Goal: Find specific page/section: Find specific page/section

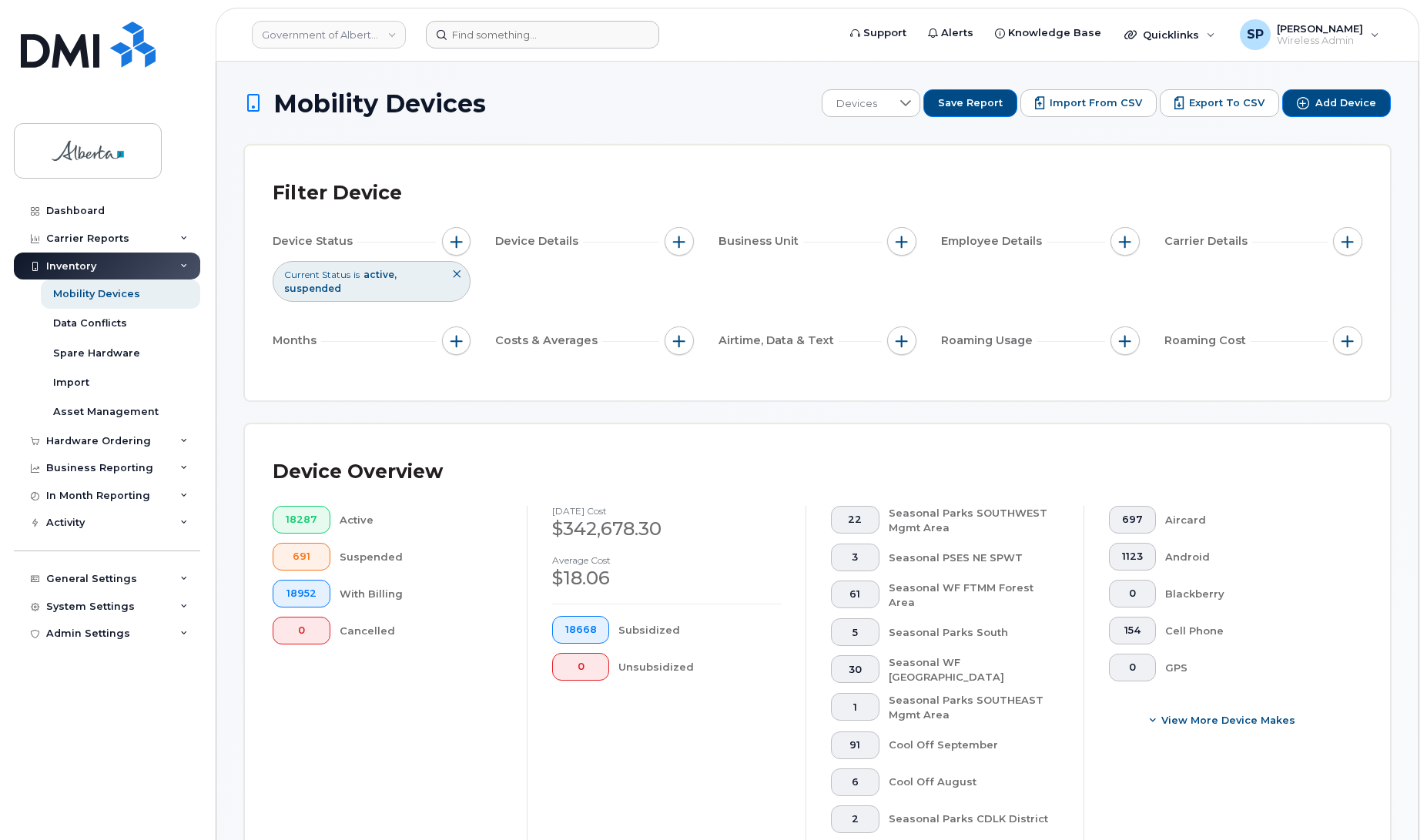
scroll to position [54, 0]
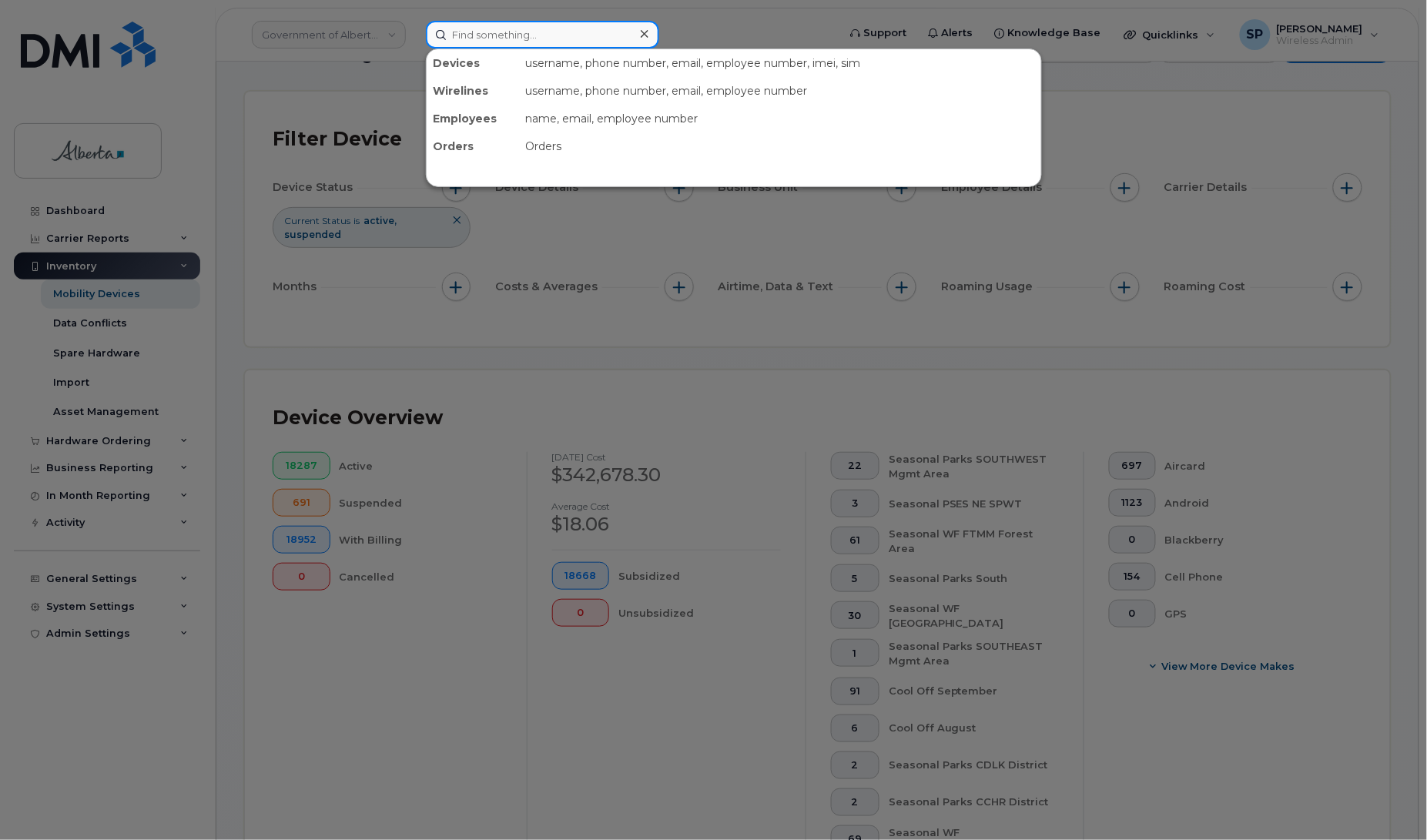
click at [553, 32] on input at bounding box center [542, 35] width 233 height 28
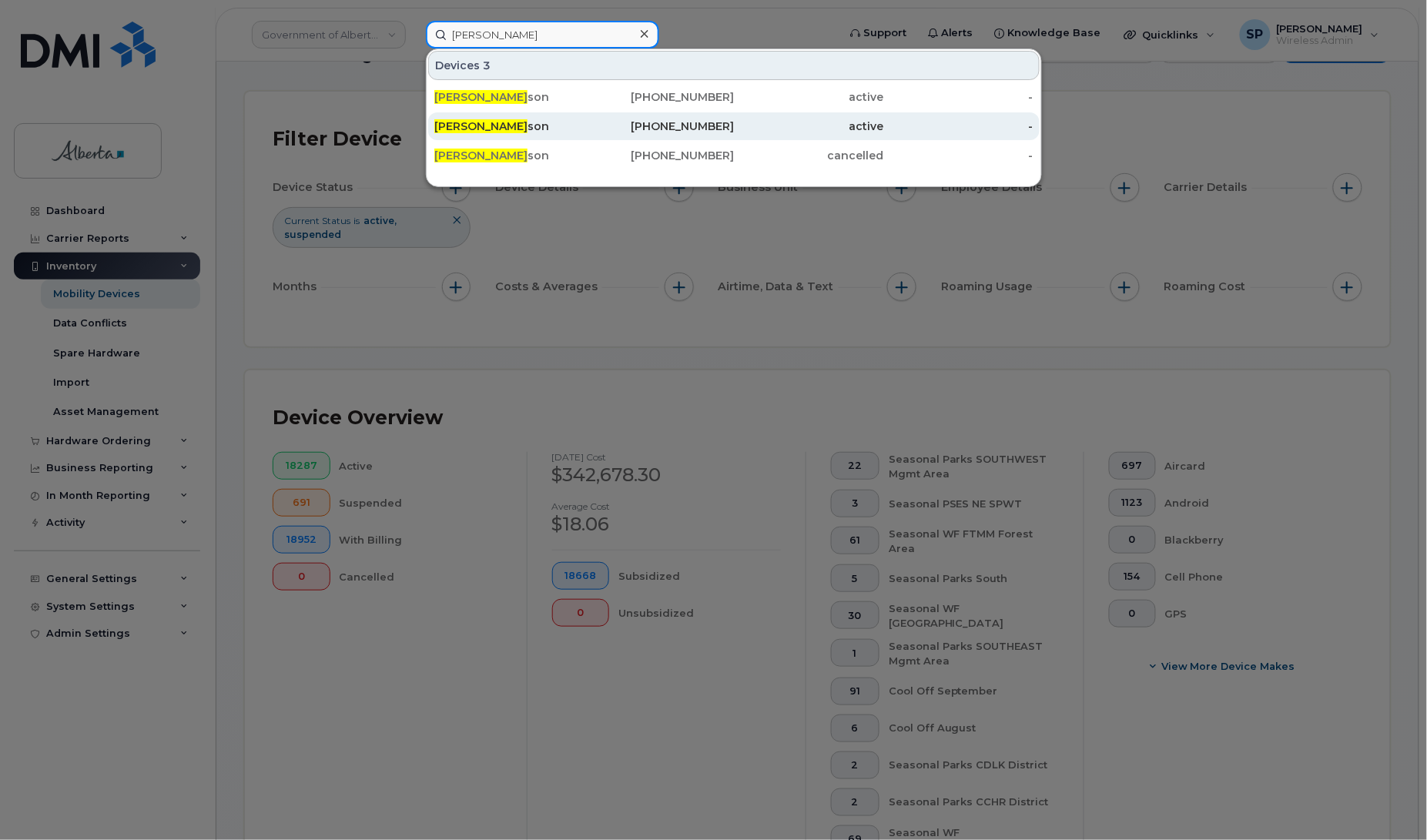
type input "Stephanie Morri"
click at [482, 128] on span "Stephanie Morri" at bounding box center [481, 126] width 93 height 13
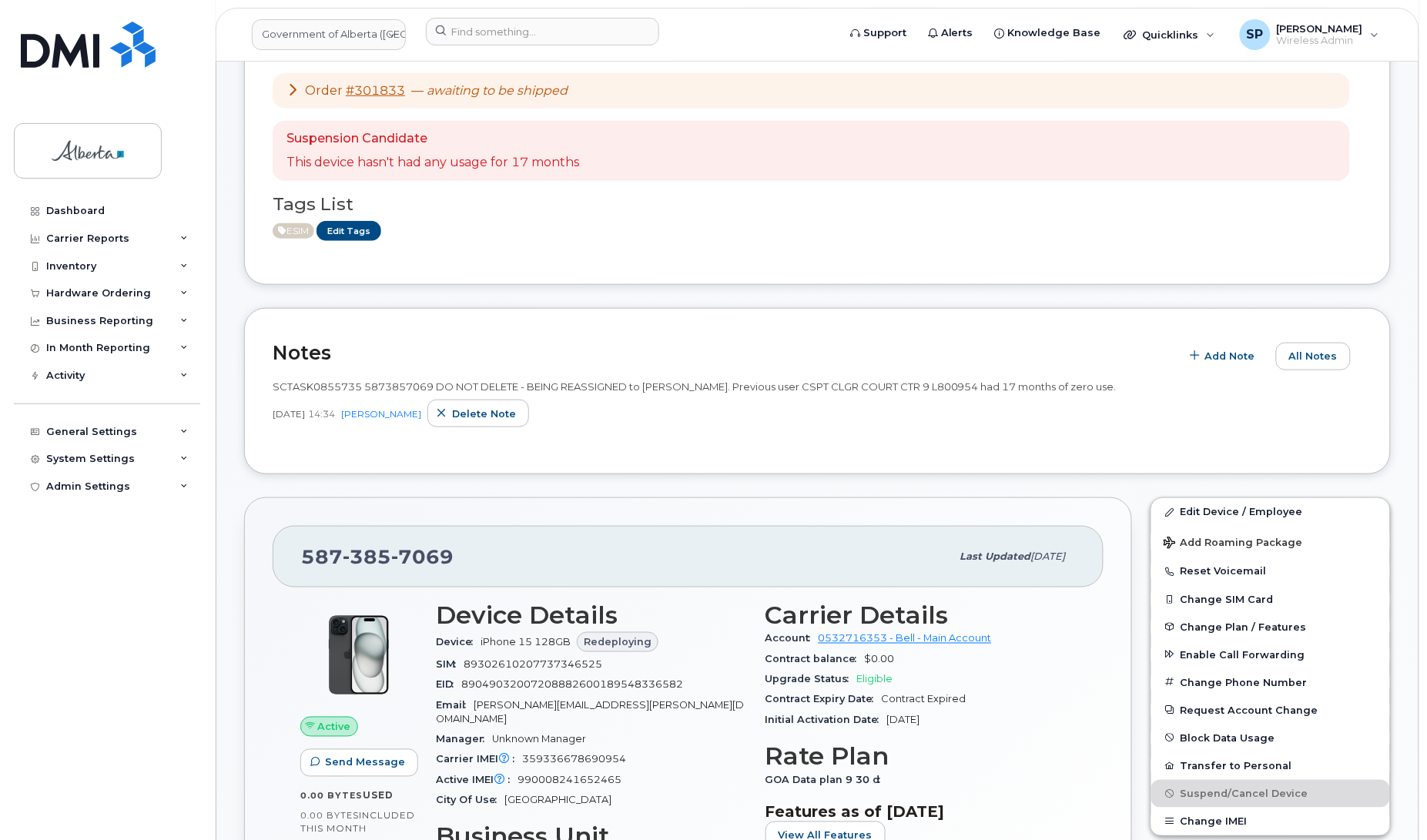
scroll to position [338, 0]
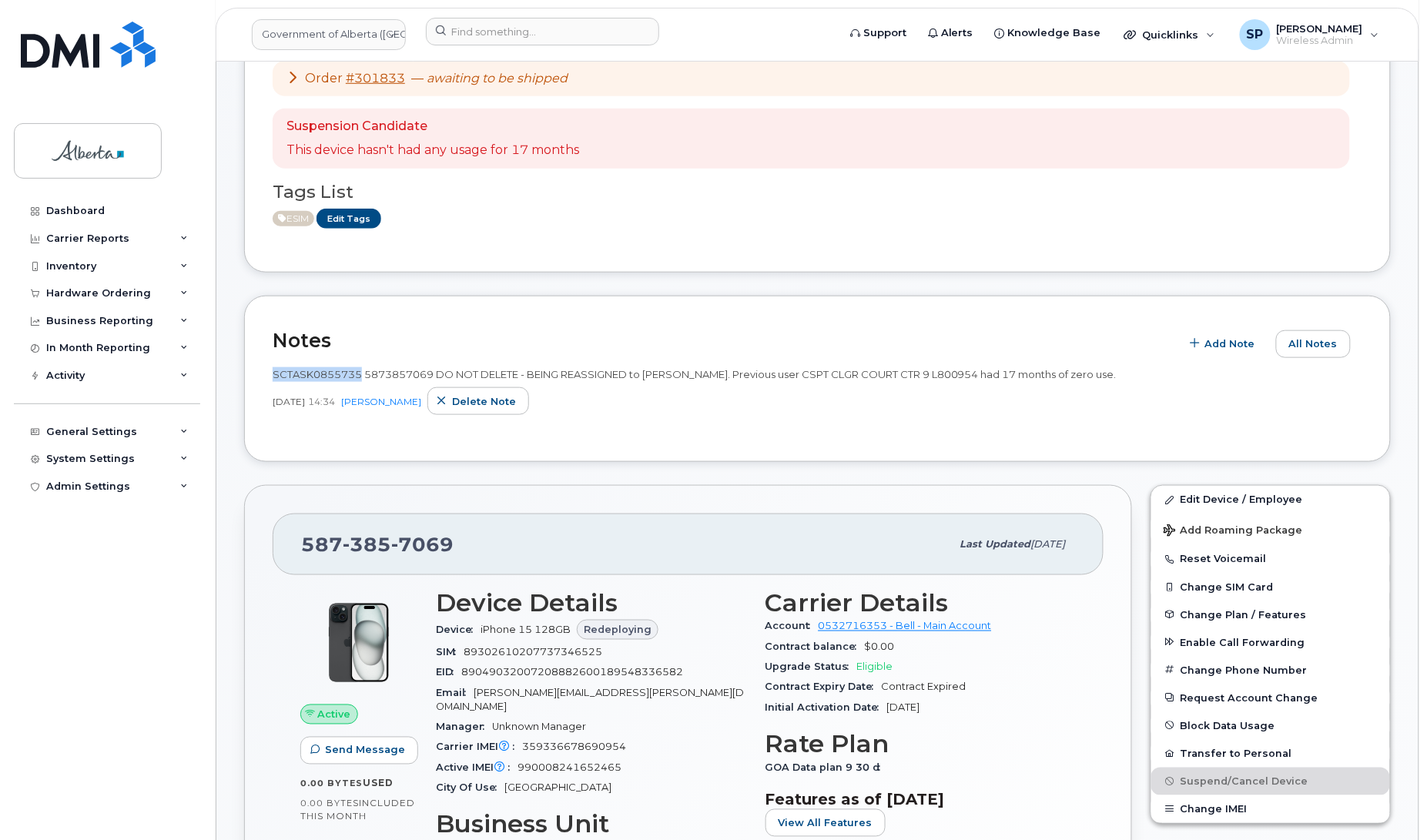
drag, startPoint x: 358, startPoint y: 374, endPoint x: 269, endPoint y: 360, distance: 90.1
click at [269, 360] on div "Notes Add Note All Notes SCTASK0855735 5873857069 DO NOT DELETE - BEING REASSIG…" at bounding box center [817, 379] width 1147 height 167
copy span "SCTASK0855735"
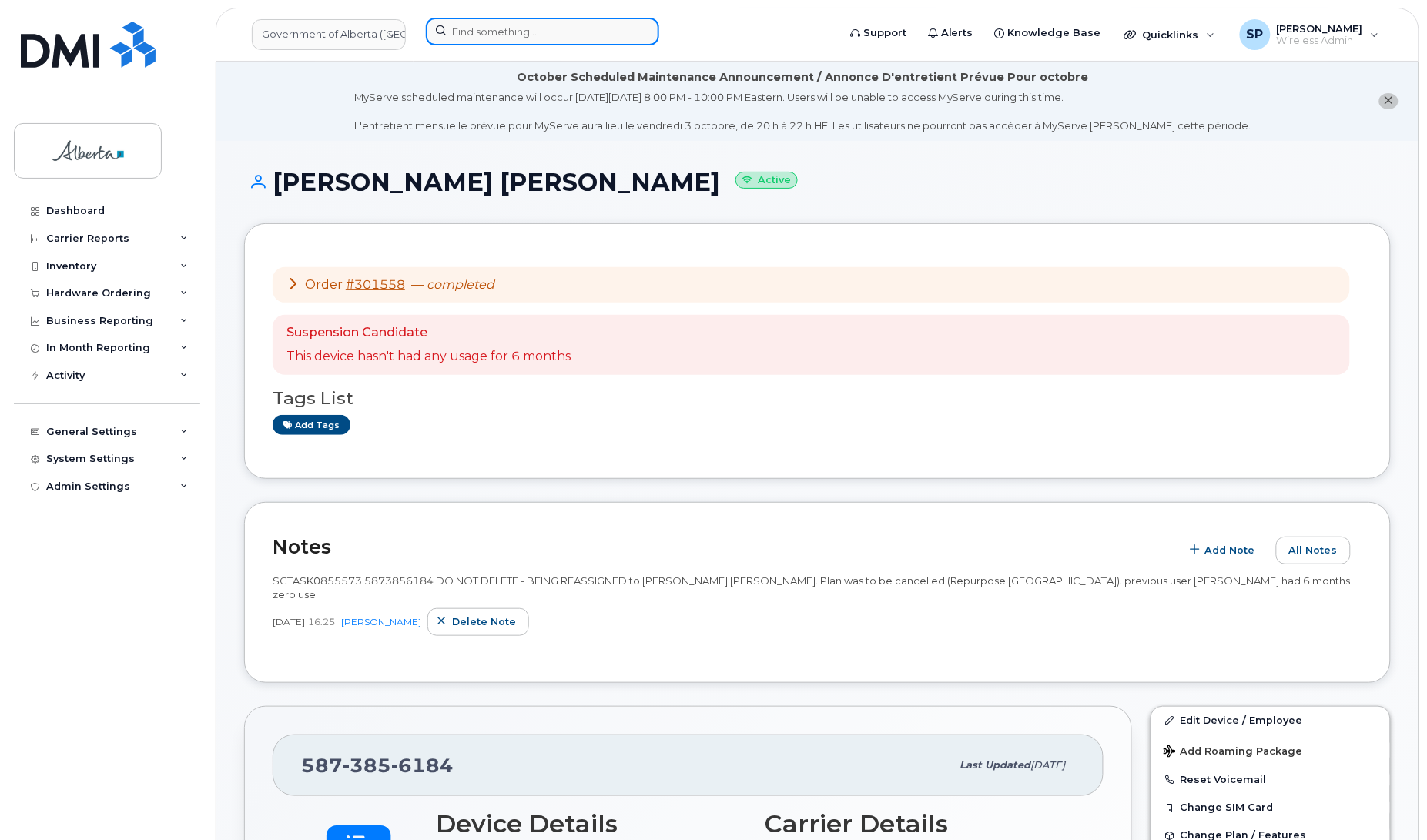
click at [504, 21] on input at bounding box center [542, 31] width 233 height 28
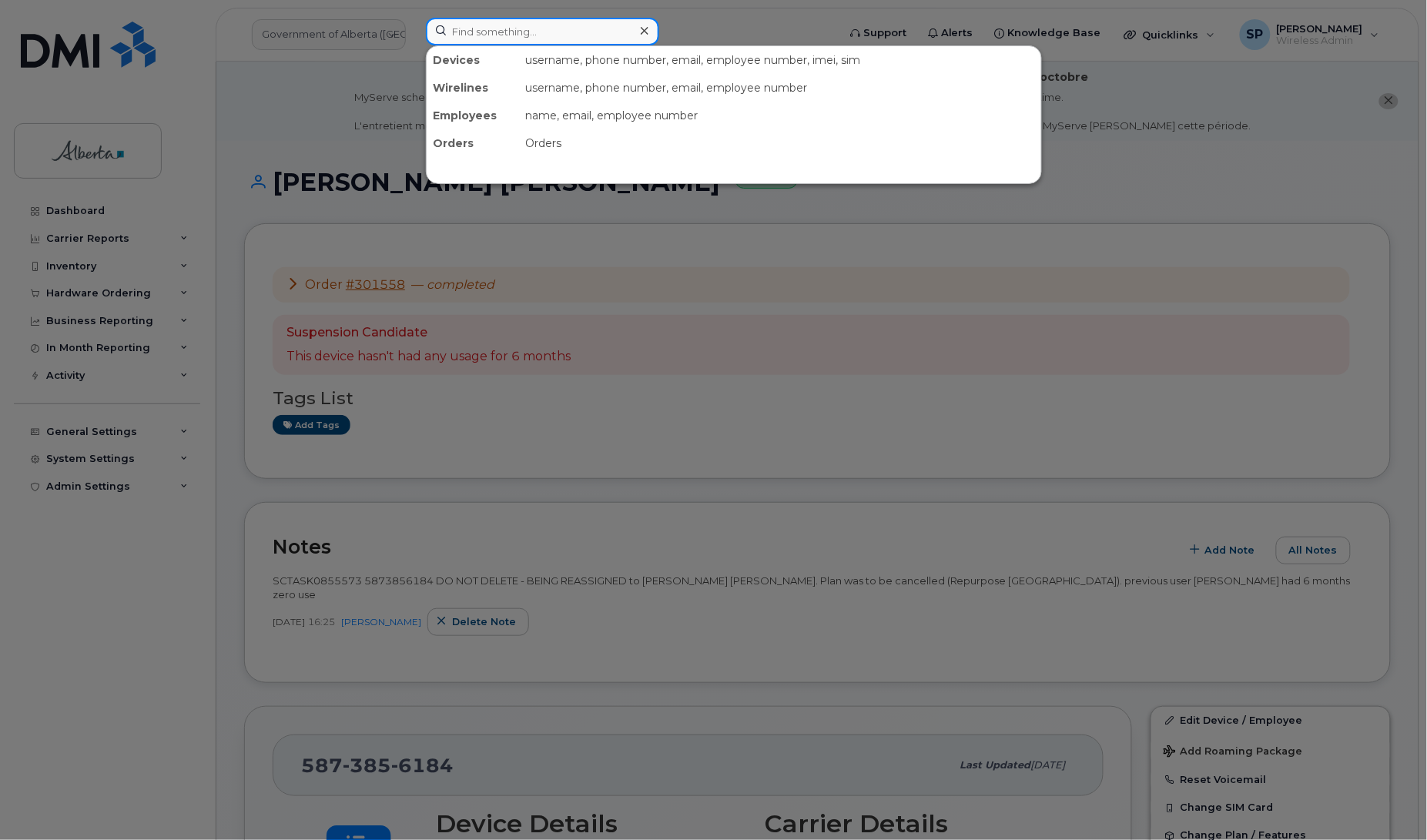
paste input "5873377424"
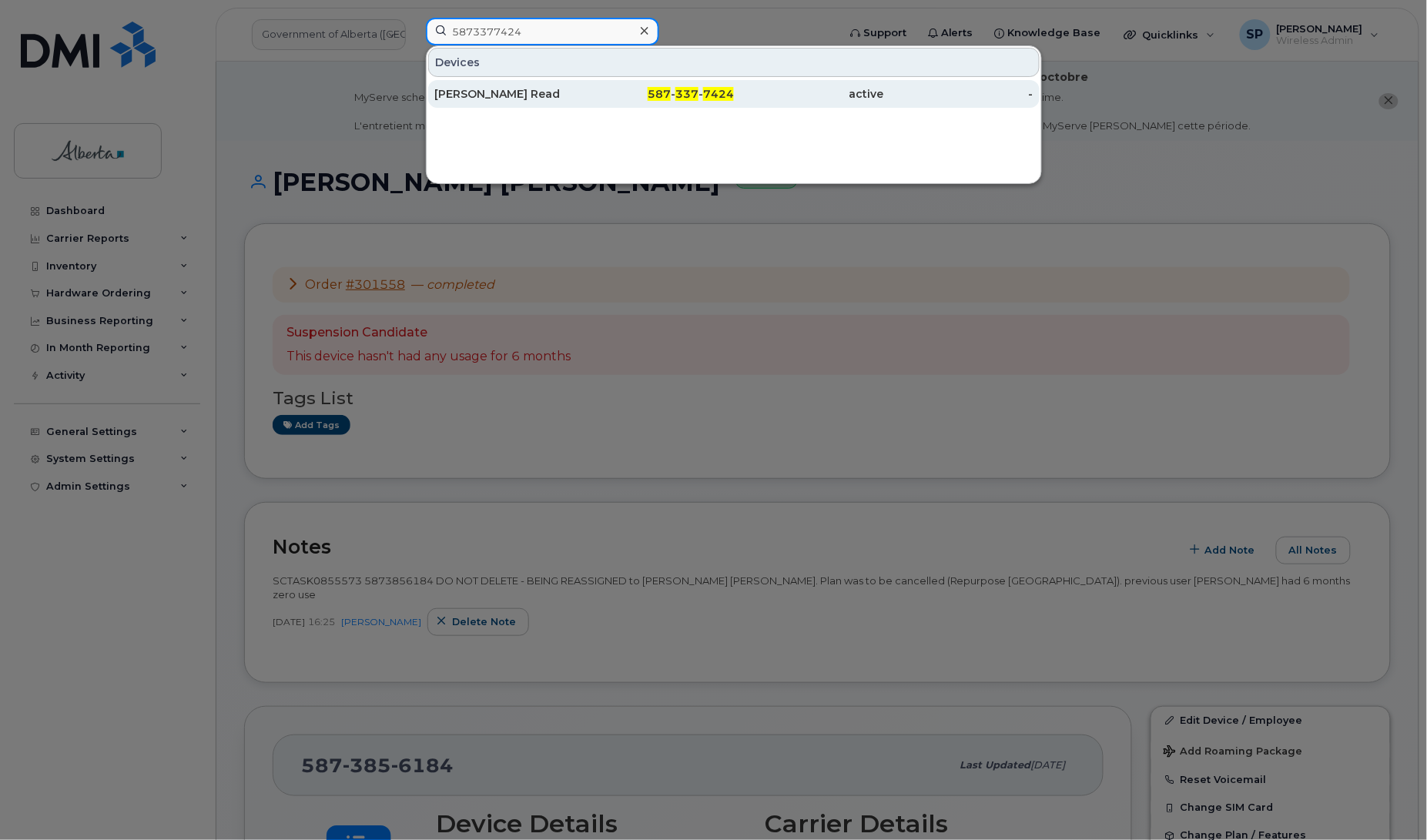
type input "5873377424"
click at [480, 98] on div "Carson Read" at bounding box center [509, 93] width 150 height 15
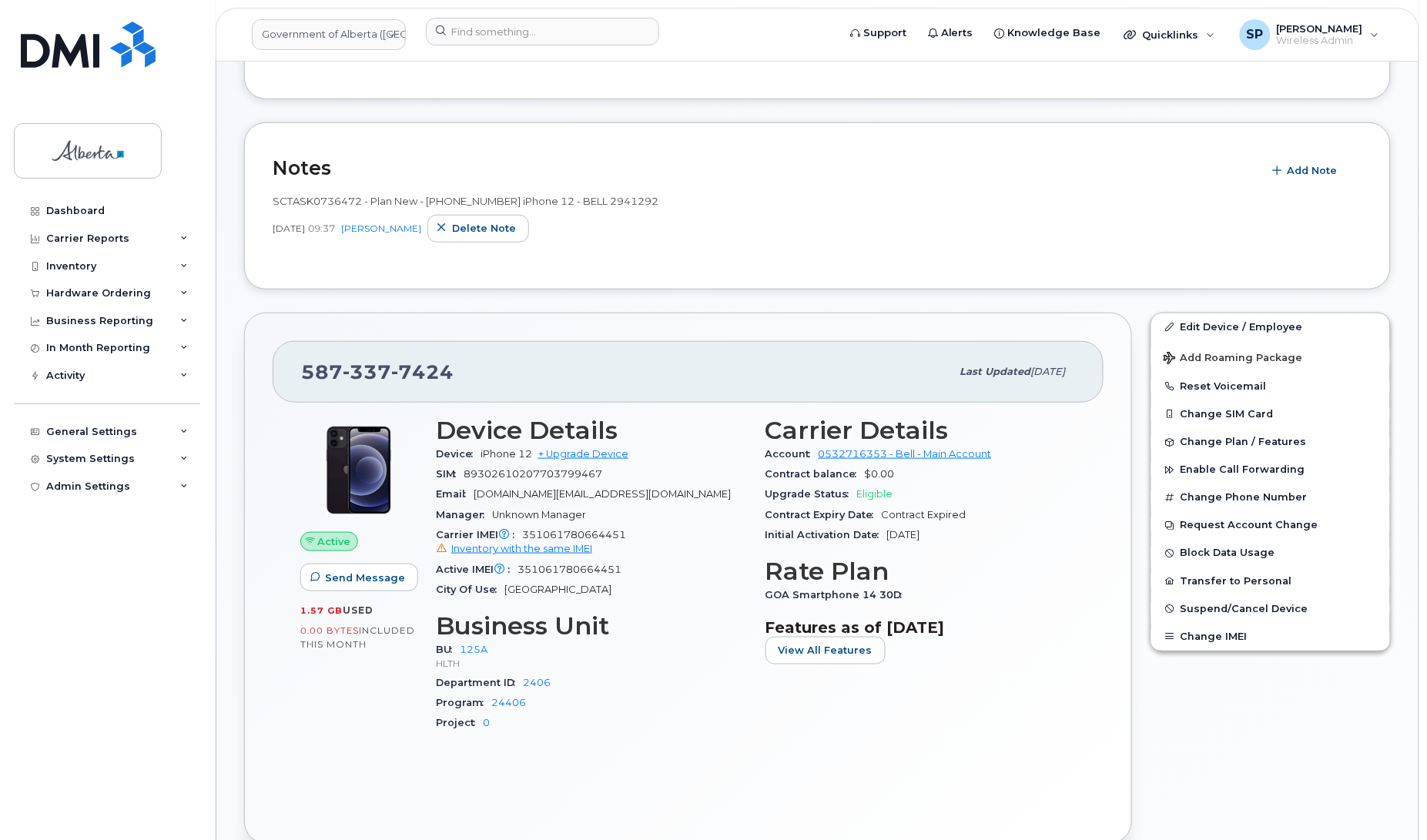
scroll to position [284, 0]
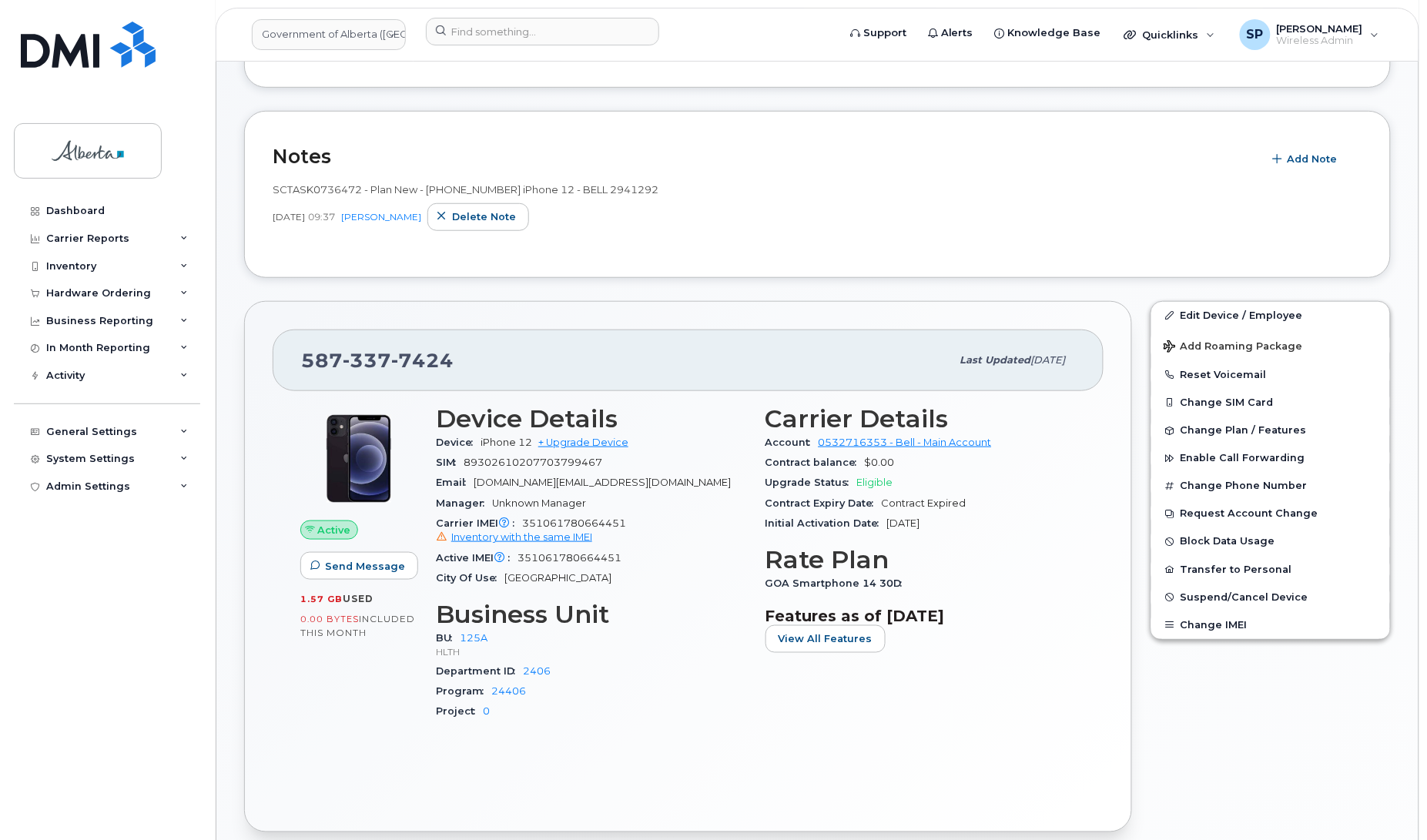
click at [1374, 733] on div "Edit Device / Employee Add Roaming Package Reset Voicemail Change SIM Card Chan…" at bounding box center [1270, 567] width 258 height 550
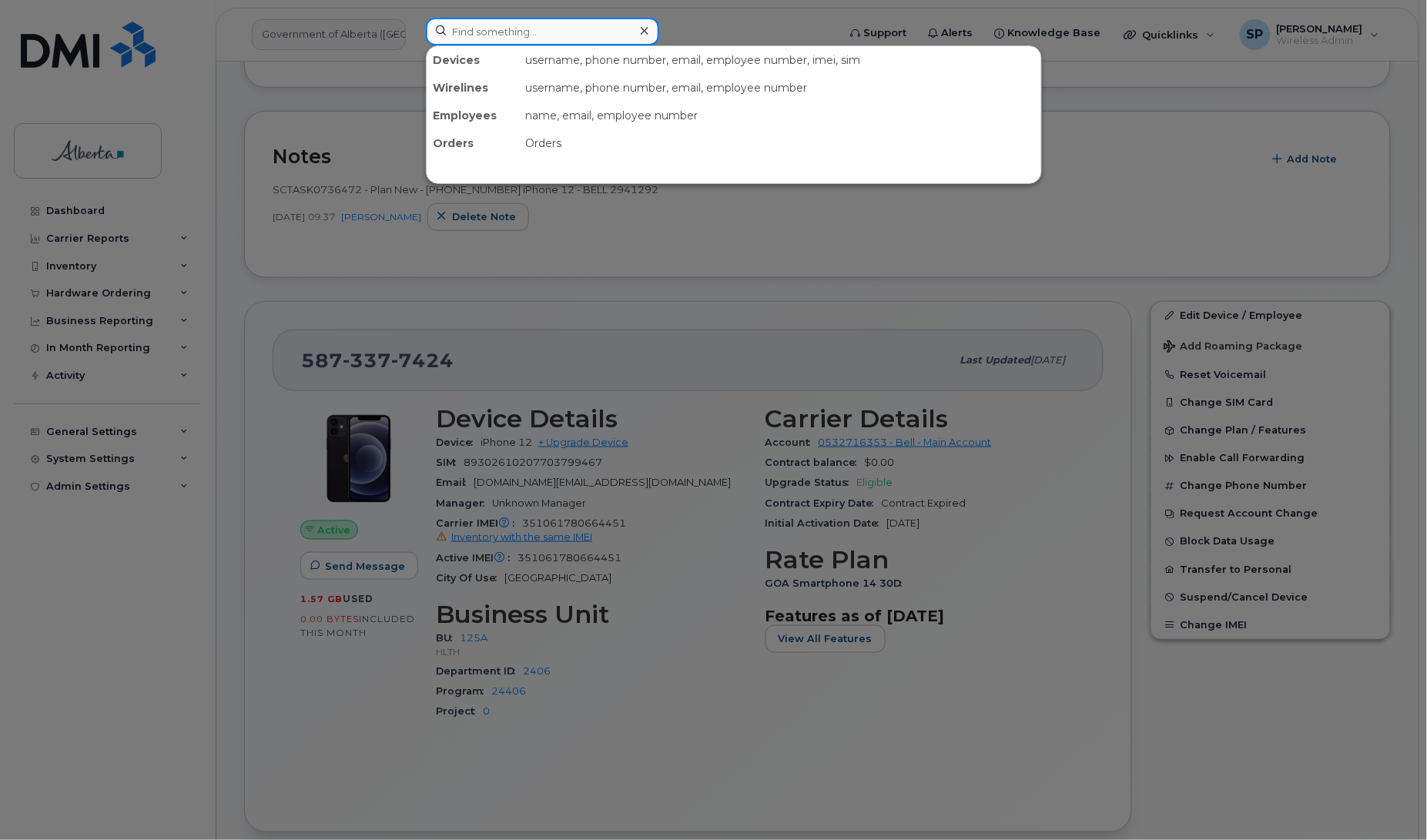
click at [540, 25] on input at bounding box center [542, 31] width 233 height 28
paste input "Sandra Mountain"
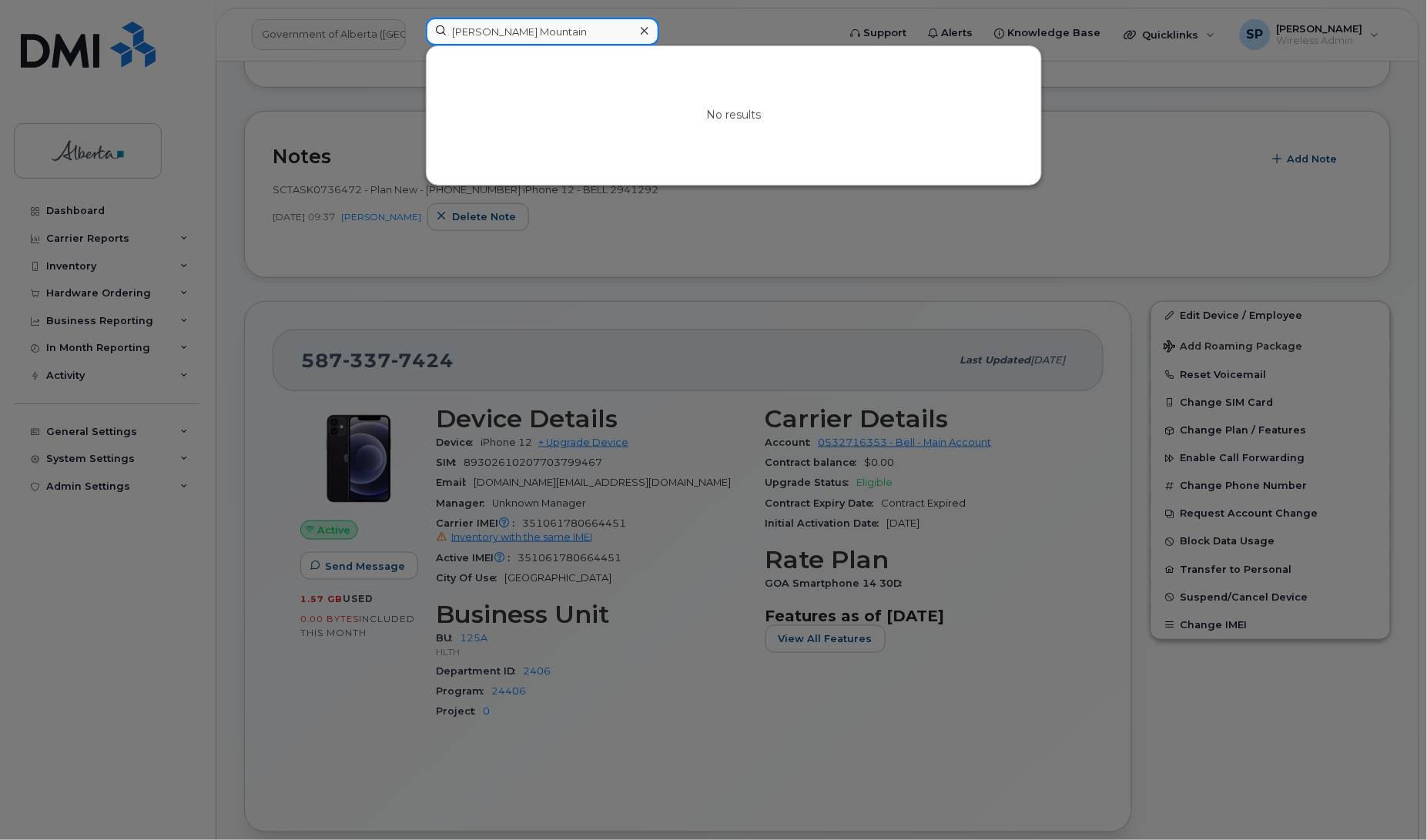
drag, startPoint x: 559, startPoint y: 25, endPoint x: 317, endPoint y: 32, distance: 242.1
click at [413, 35] on div "Sandra Mountain No results" at bounding box center [626, 35] width 426 height 34
paste input "Emerline Reyes"
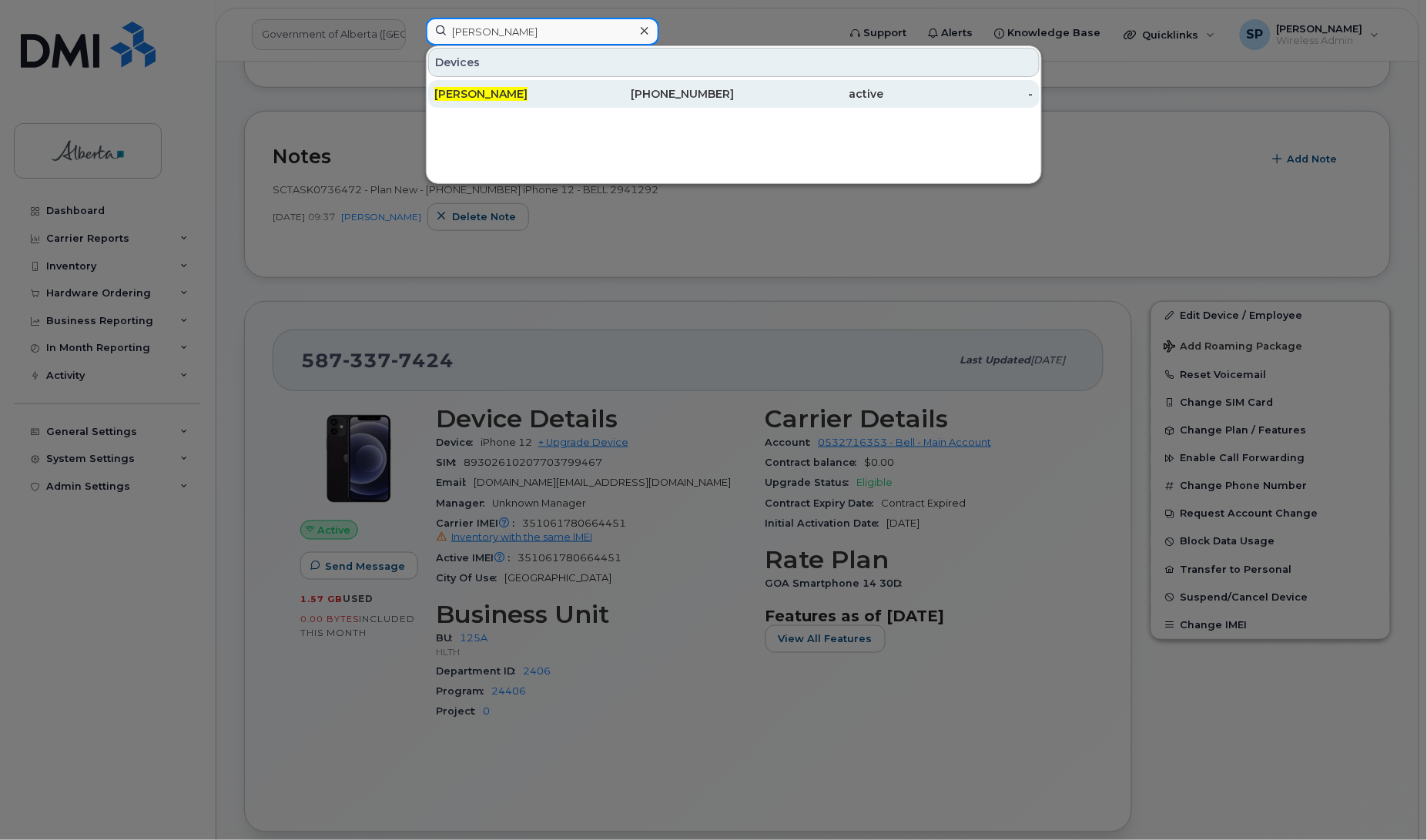
type input "Emerline Reyes"
click at [517, 91] on span "Emerline Reyes" at bounding box center [481, 93] width 93 height 13
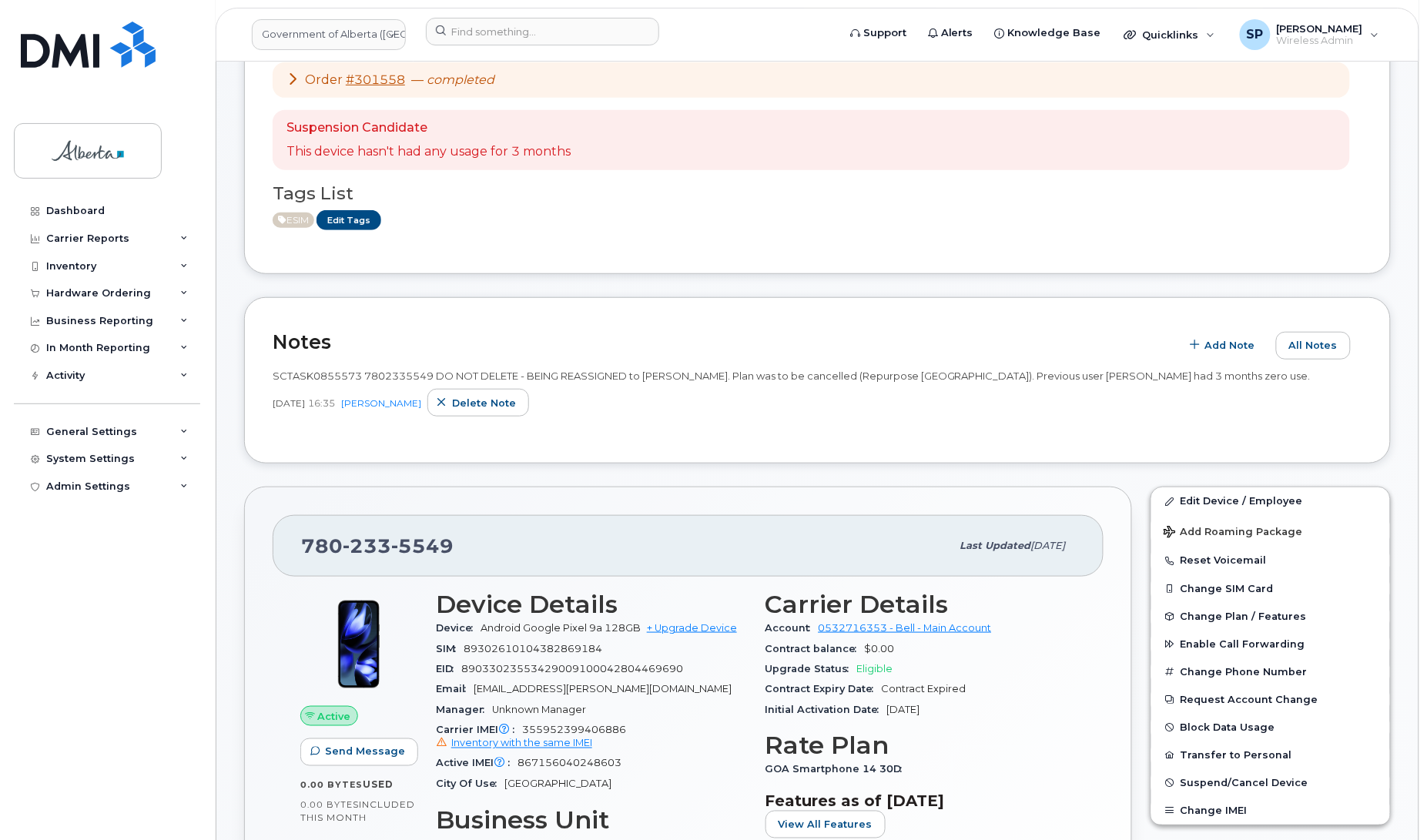
scroll to position [499, 0]
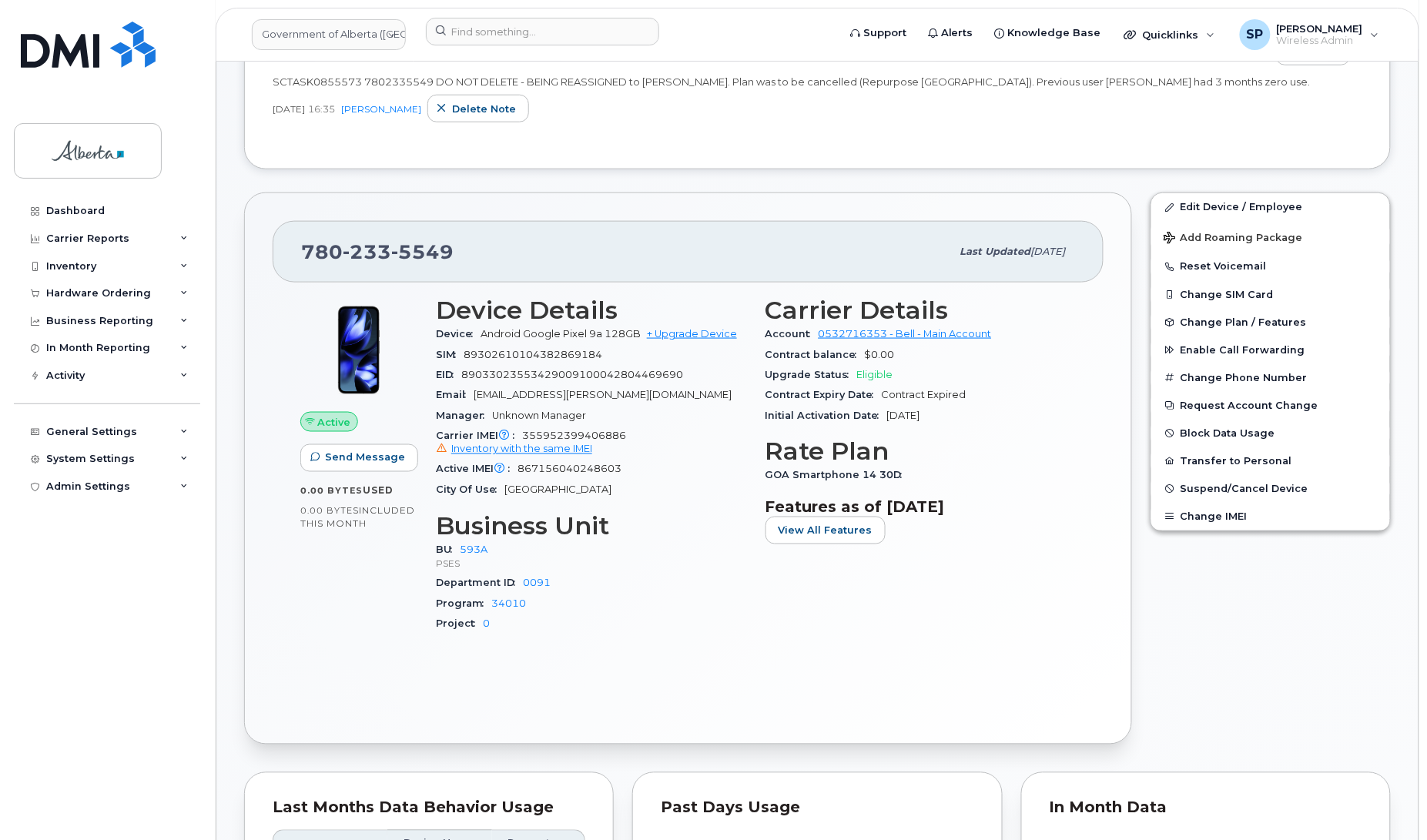
click at [948, 125] on div "SCTASK0855573 7802335549 DO NOT DELETE - BEING REASSIGNED to [PERSON_NAME]. Pla…" at bounding box center [817, 104] width 1089 height 77
click at [482, 36] on input at bounding box center [542, 31] width 233 height 28
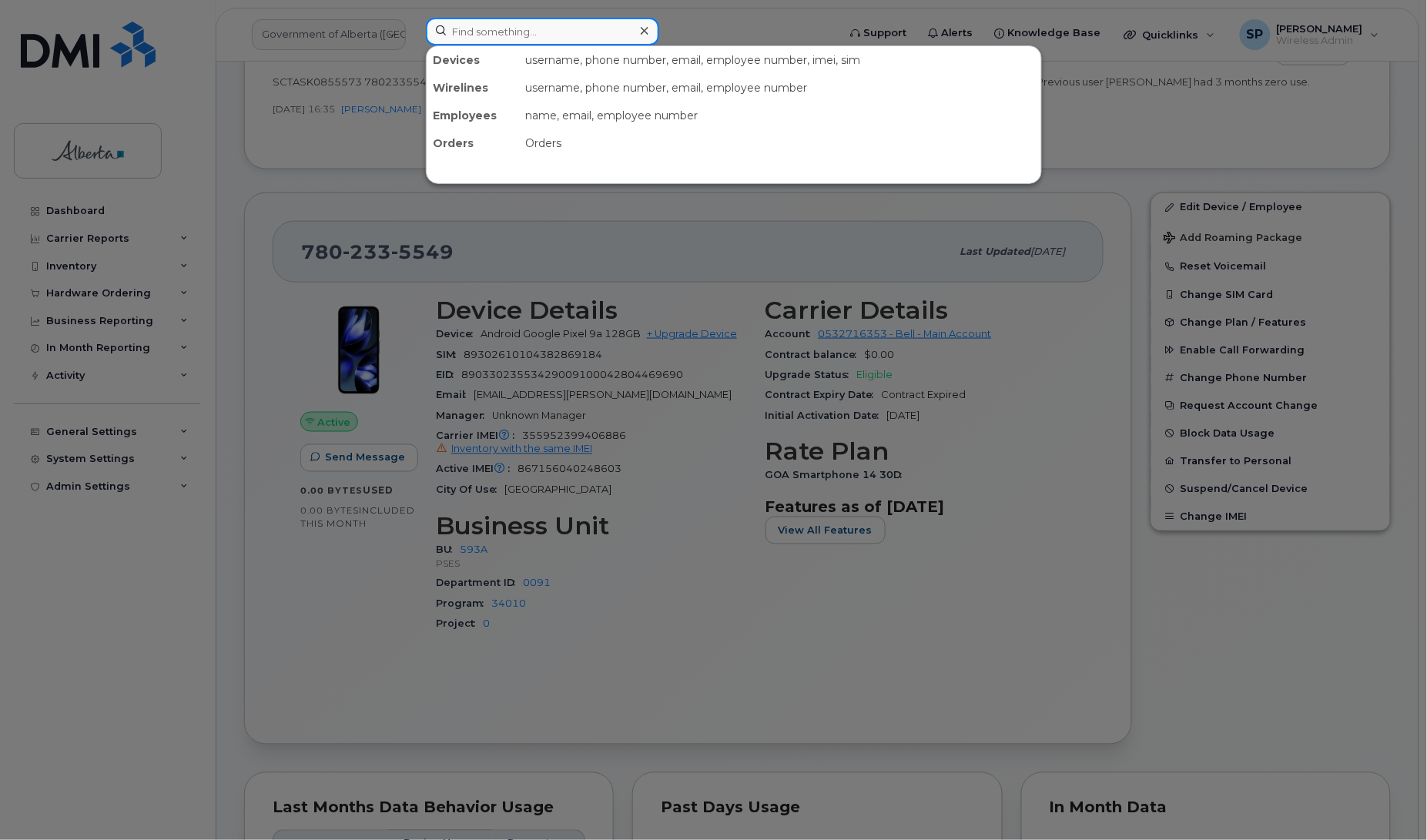
paste input "7809961514"
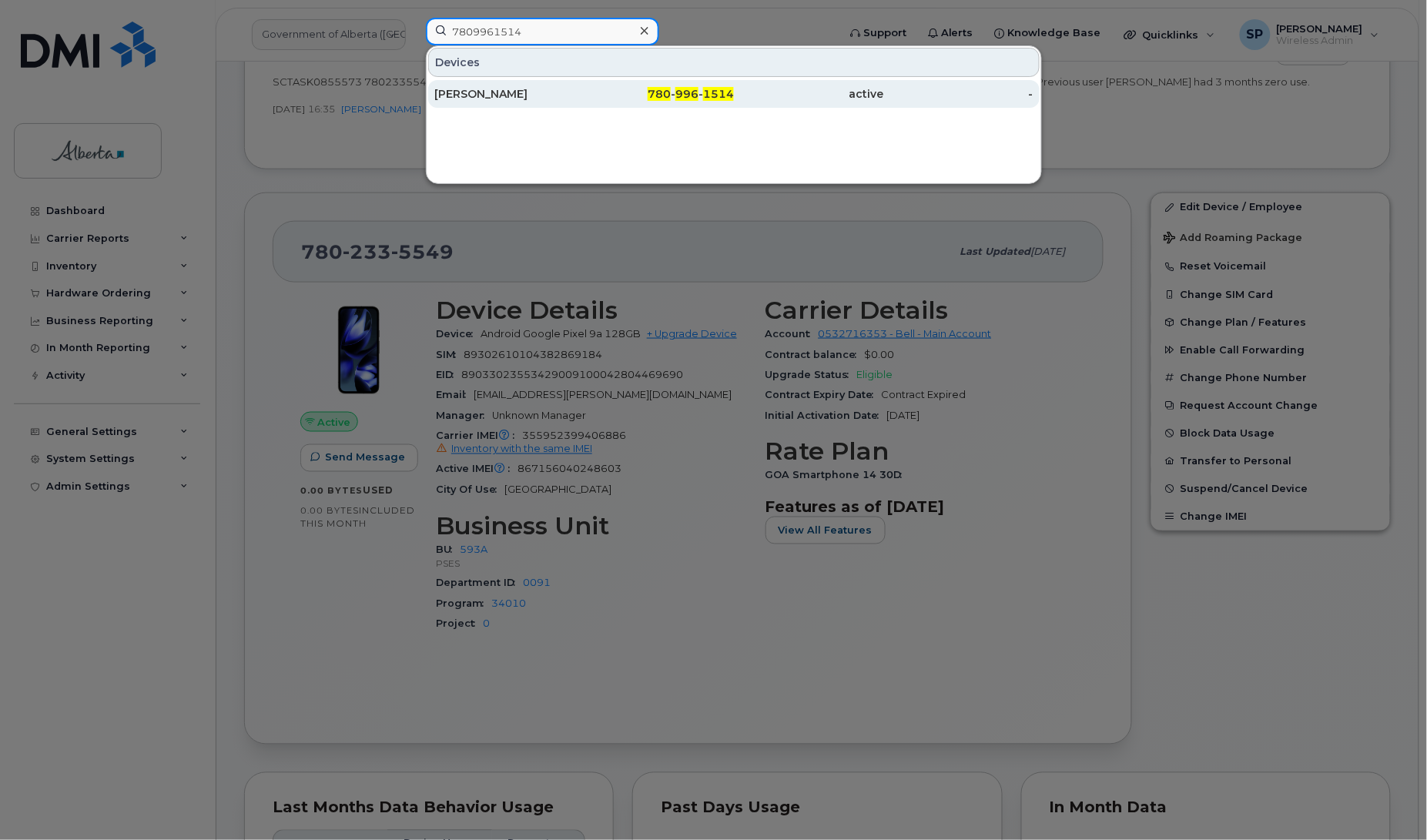
type input "7809961514"
click at [491, 97] on div "[PERSON_NAME]" at bounding box center [509, 93] width 150 height 15
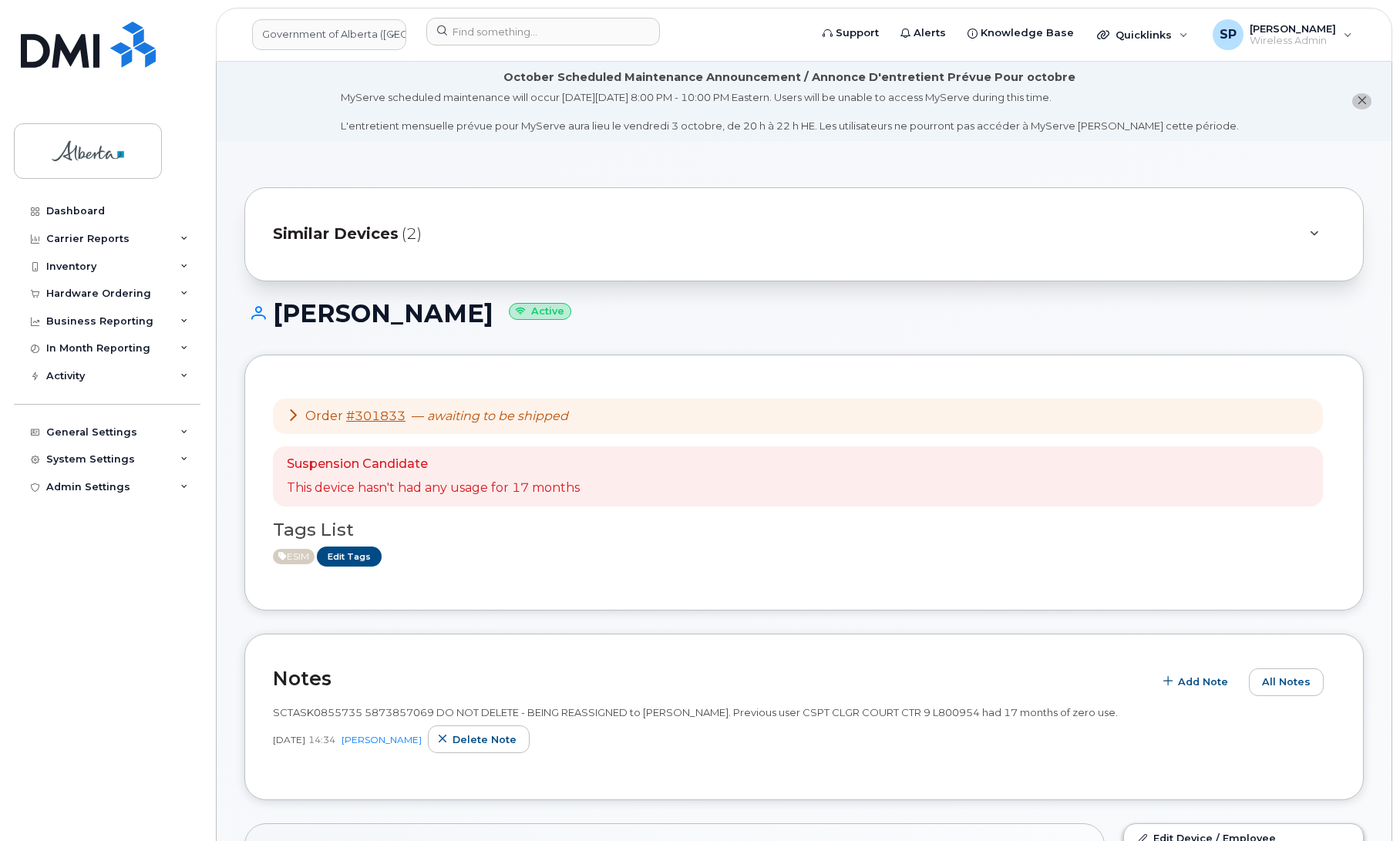
scroll to position [338, 0]
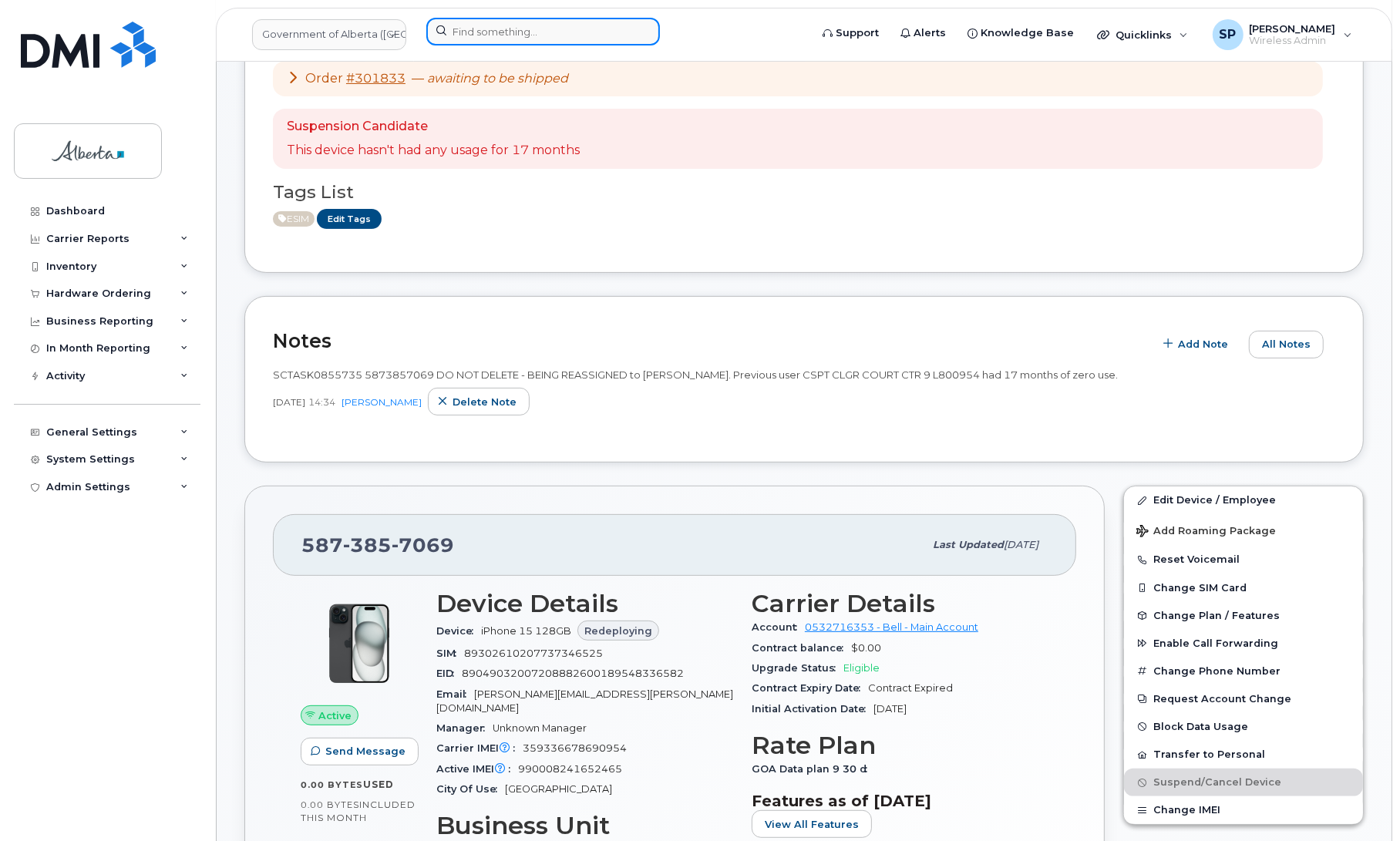
click at [469, 32] on input at bounding box center [543, 31] width 233 height 28
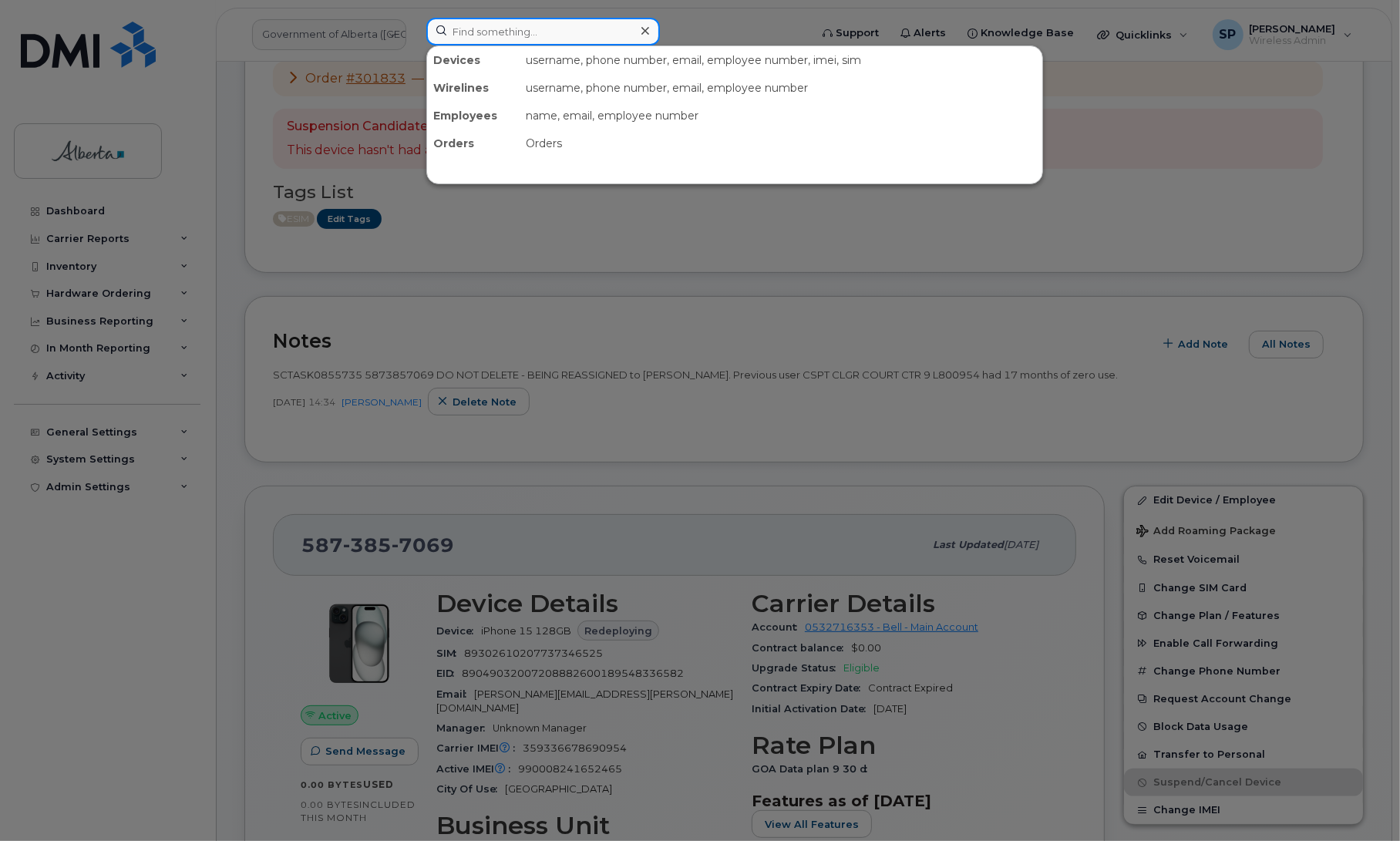
paste input "7808860784"
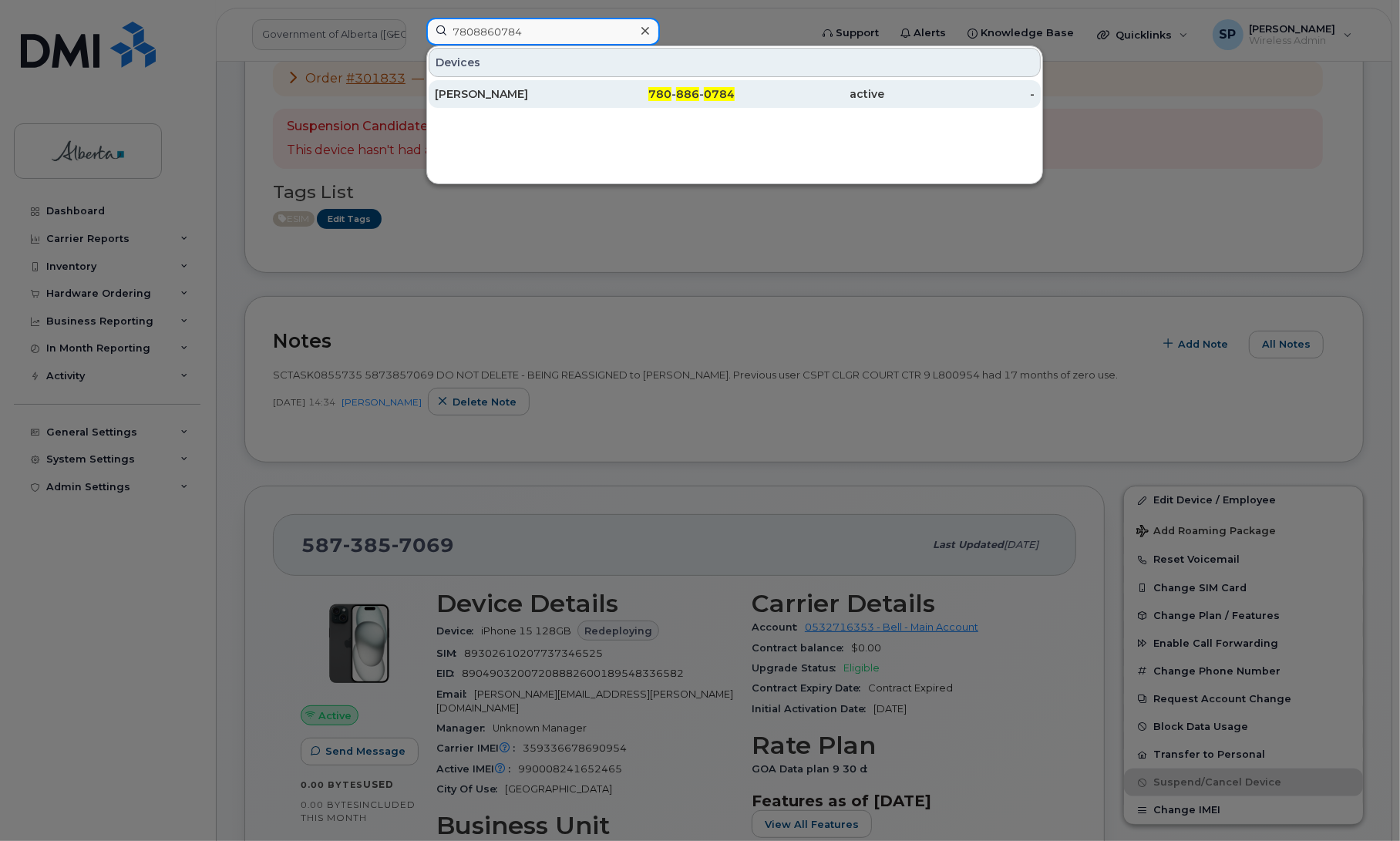
type input "7808860784"
click at [485, 97] on div "[PERSON_NAME]" at bounding box center [510, 94] width 150 height 15
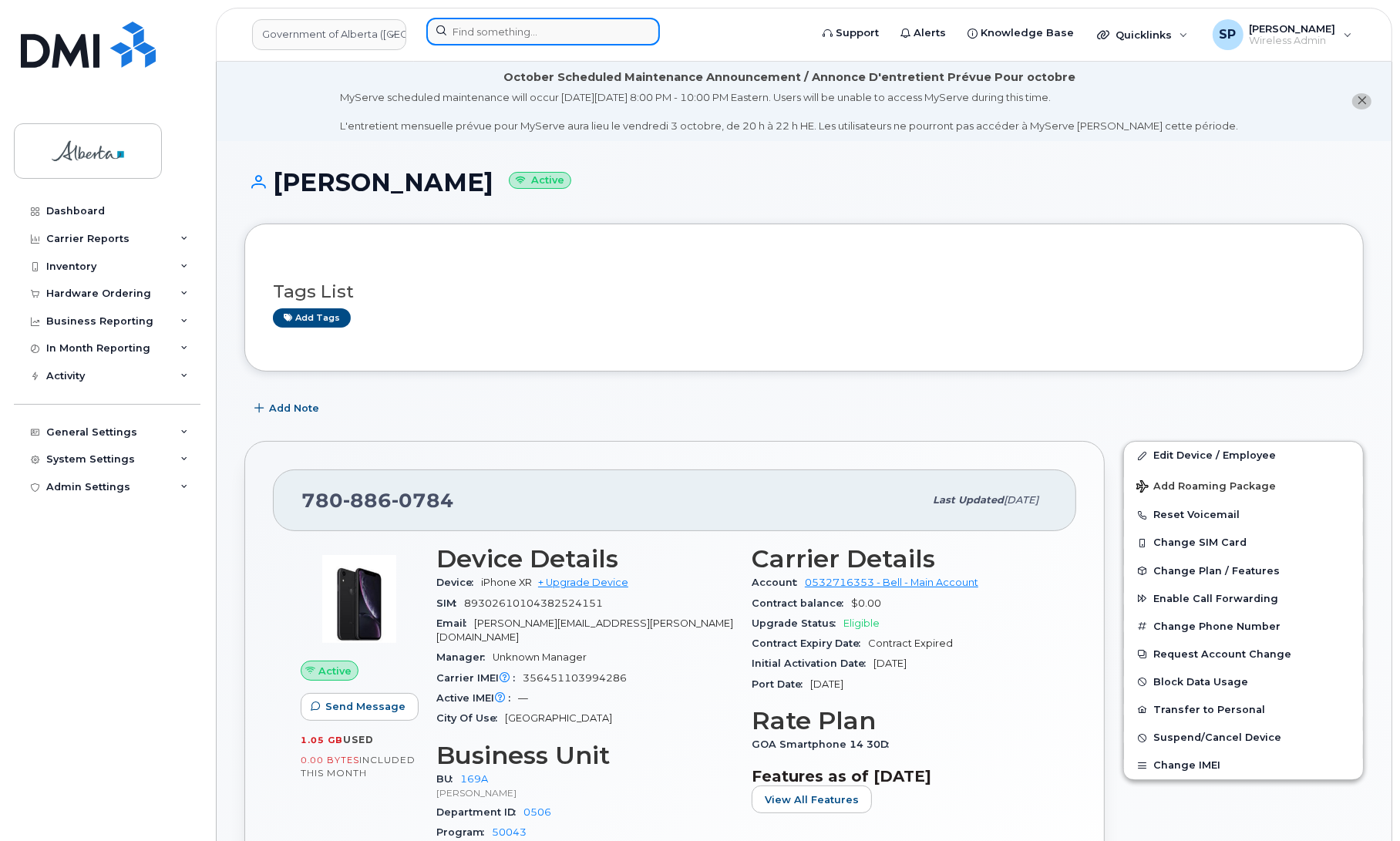
click at [475, 28] on input at bounding box center [543, 31] width 233 height 28
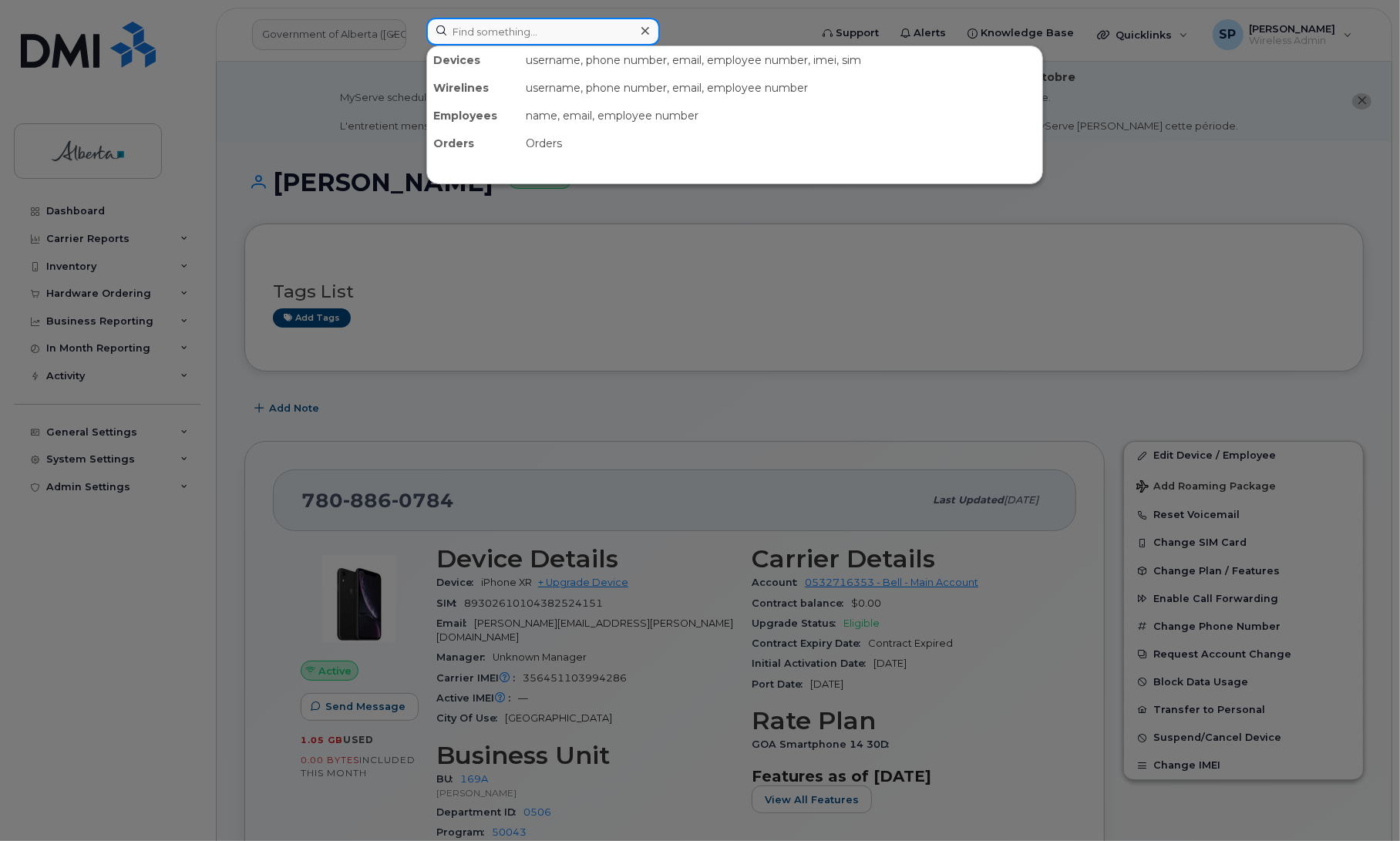
paste input "4038292467"
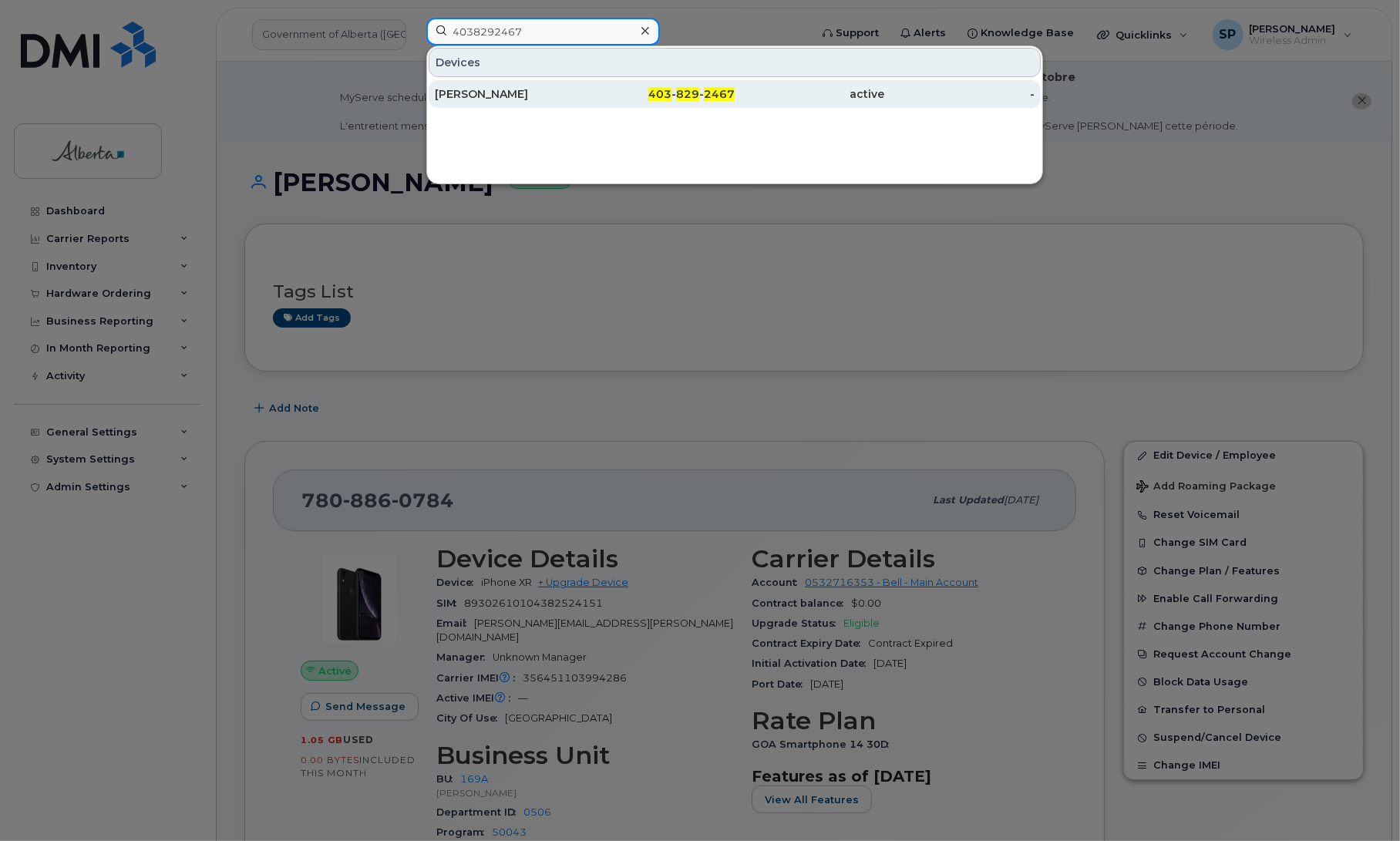
type input "4038292467"
click at [480, 96] on div "Colette Harker" at bounding box center [510, 94] width 150 height 15
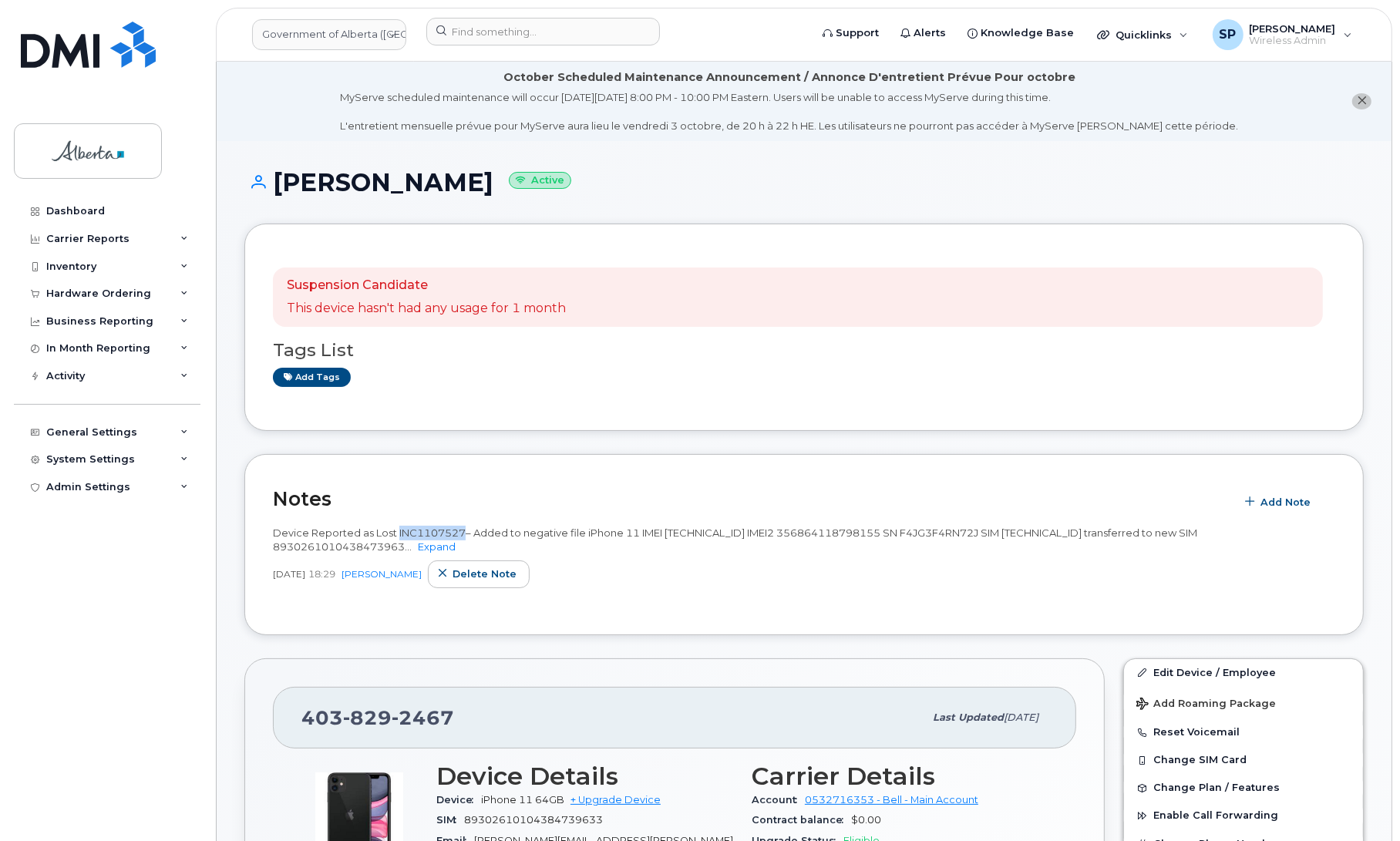
drag, startPoint x: 464, startPoint y: 529, endPoint x: 397, endPoint y: 529, distance: 67.0
click at [397, 529] on span "Device Reported as Lost INC1107527– Added to negative file iPhone 11 IMEI 35686…" at bounding box center [735, 540] width 925 height 27
copy span "INC1107527"
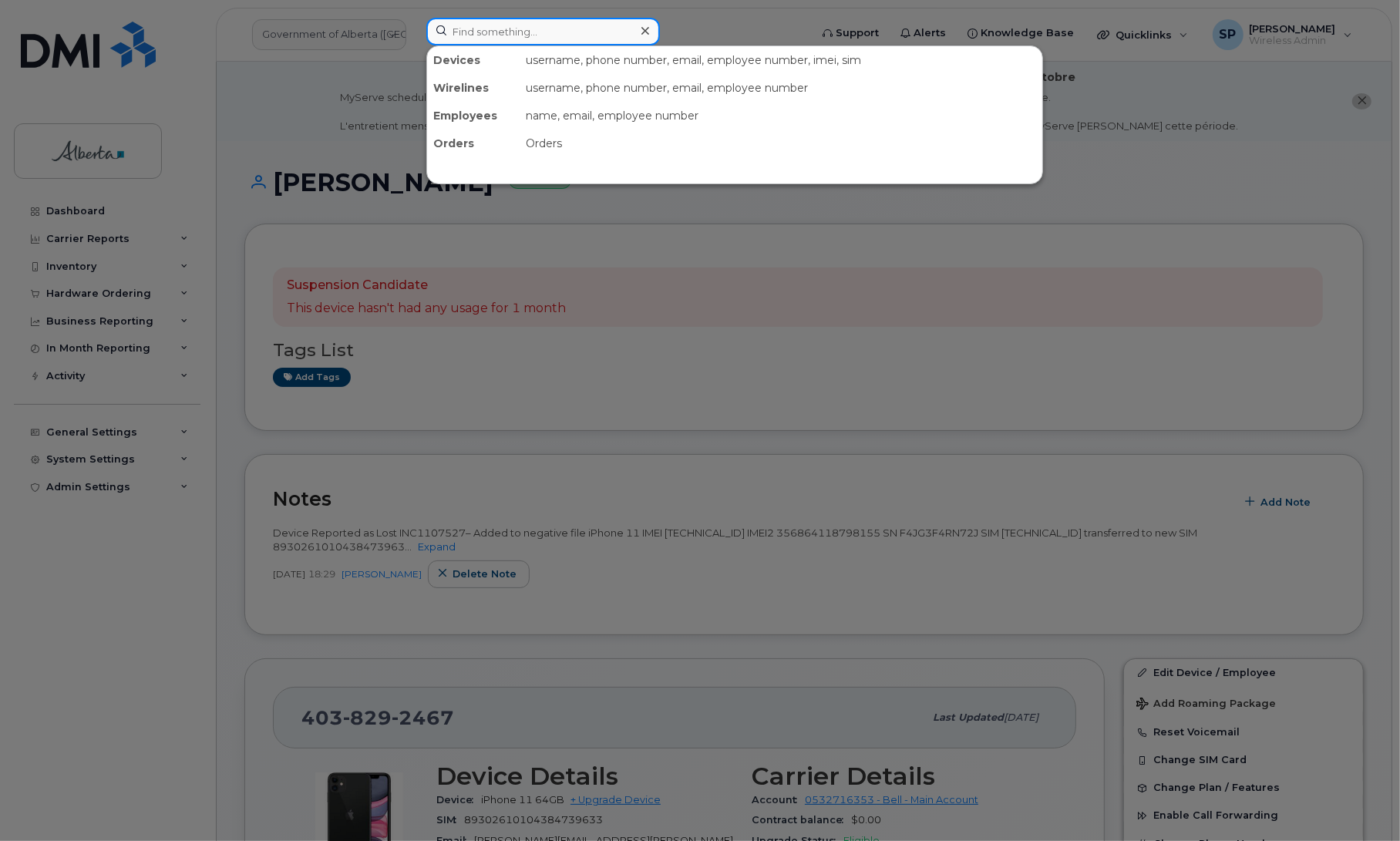
click at [480, 31] on input at bounding box center [543, 31] width 233 height 28
paste input "5879834880"
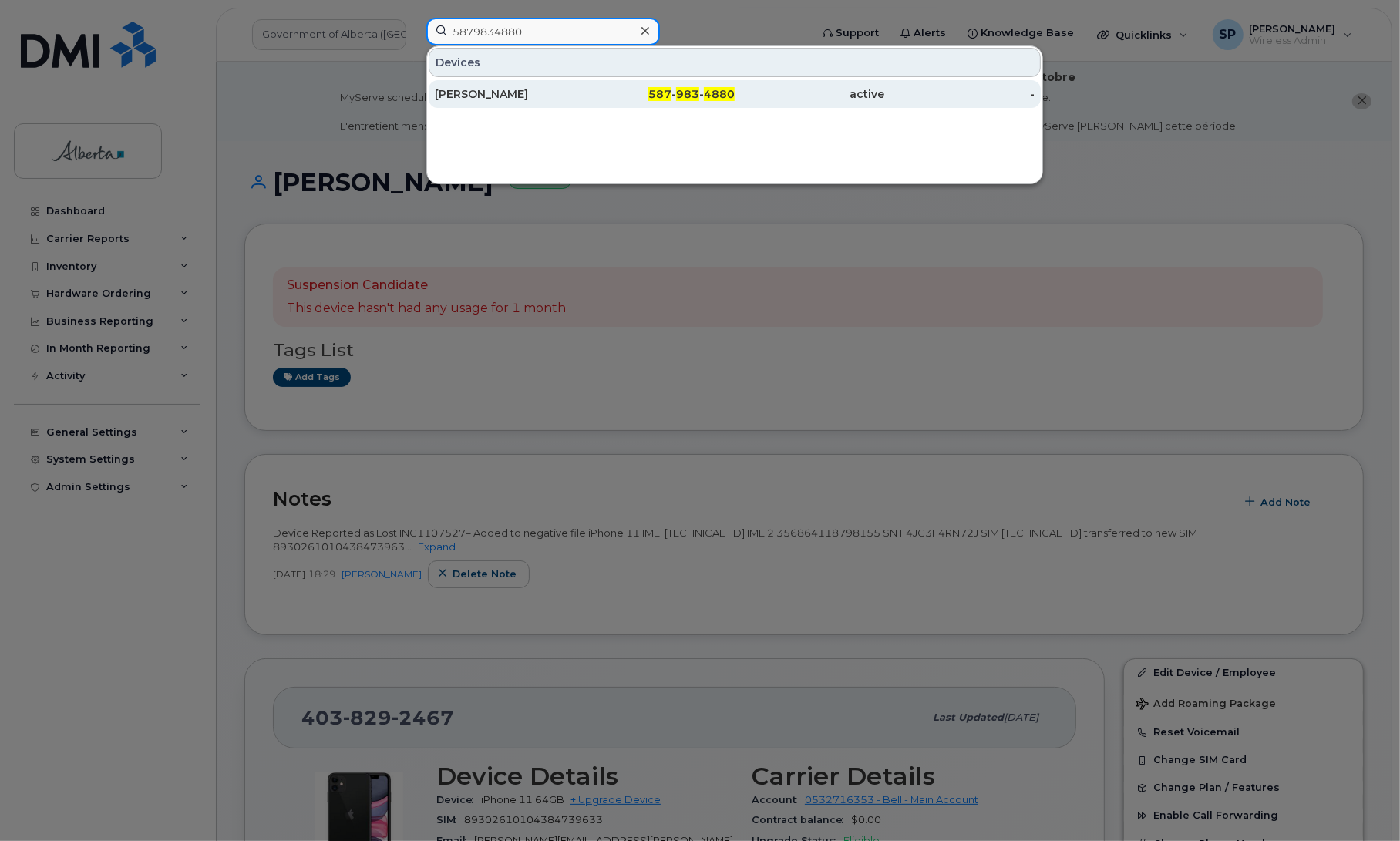
type input "5879834880"
click at [485, 93] on div "[PERSON_NAME]" at bounding box center [510, 94] width 150 height 15
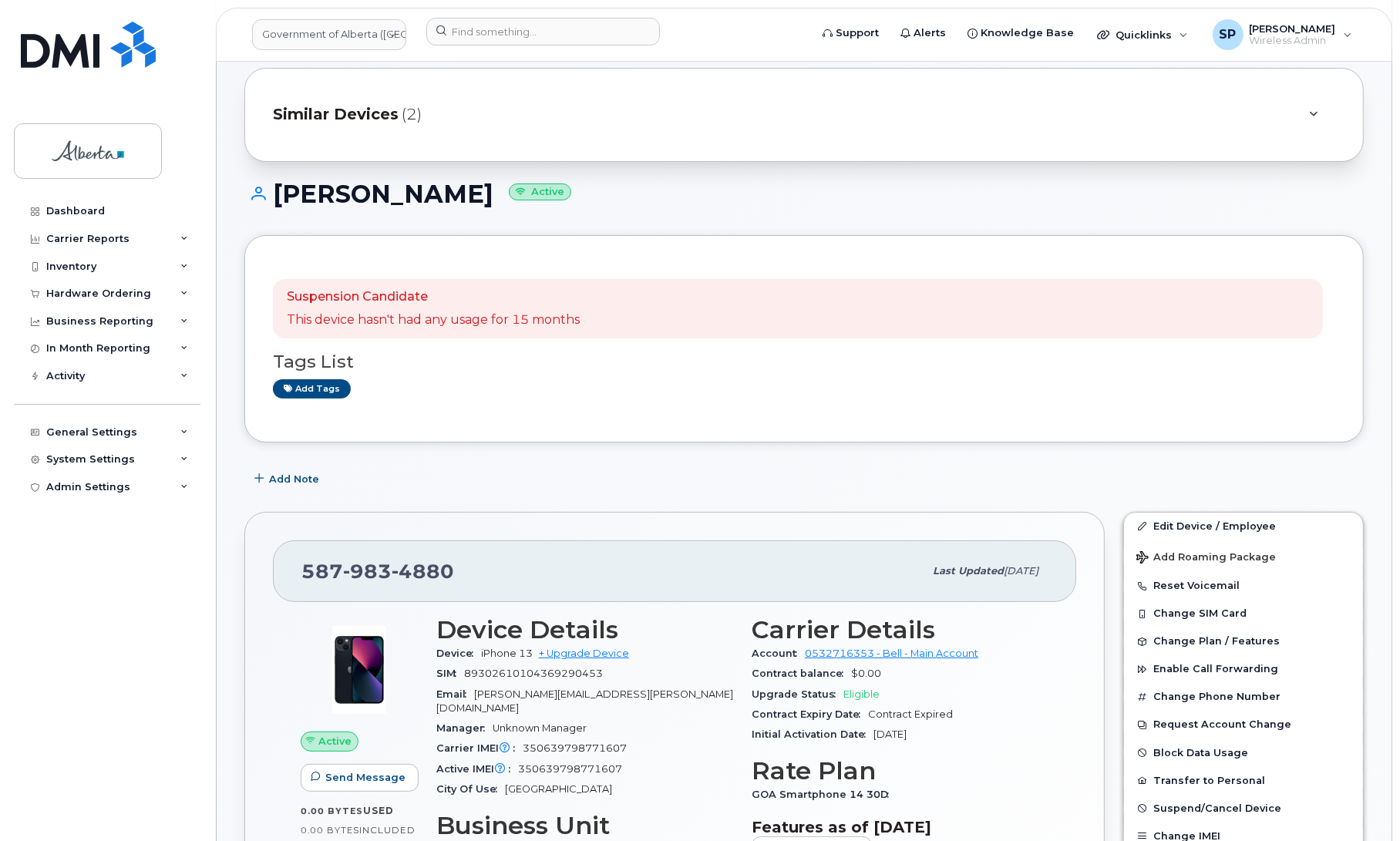
scroll to position [110, 0]
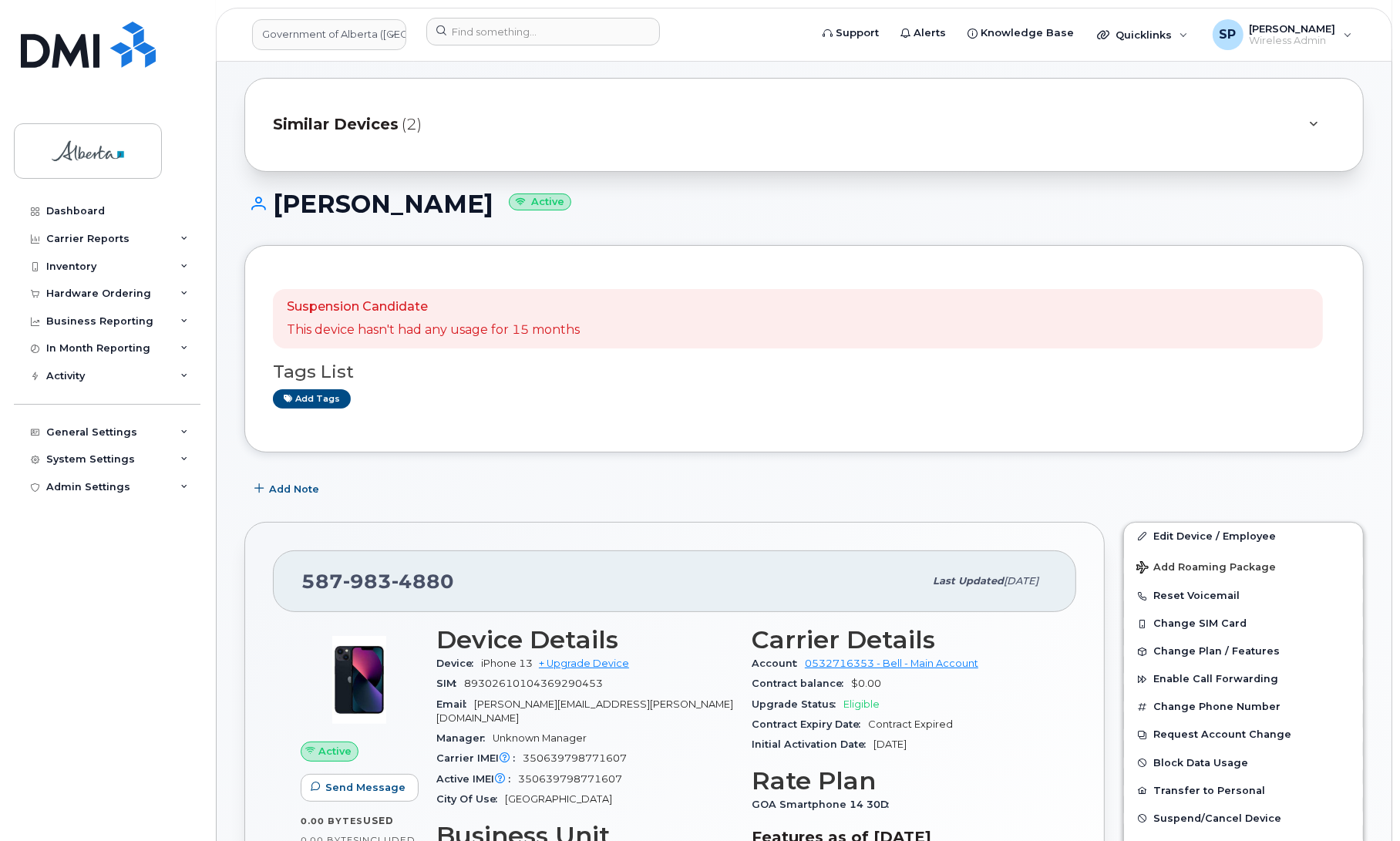
drag, startPoint x: 525, startPoint y: 206, endPoint x: 278, endPoint y: 197, distance: 247.2
click at [278, 197] on h1 "Stephanie Morrison Active" at bounding box center [804, 204] width 1119 height 27
click at [498, 21] on input at bounding box center [543, 31] width 233 height 28
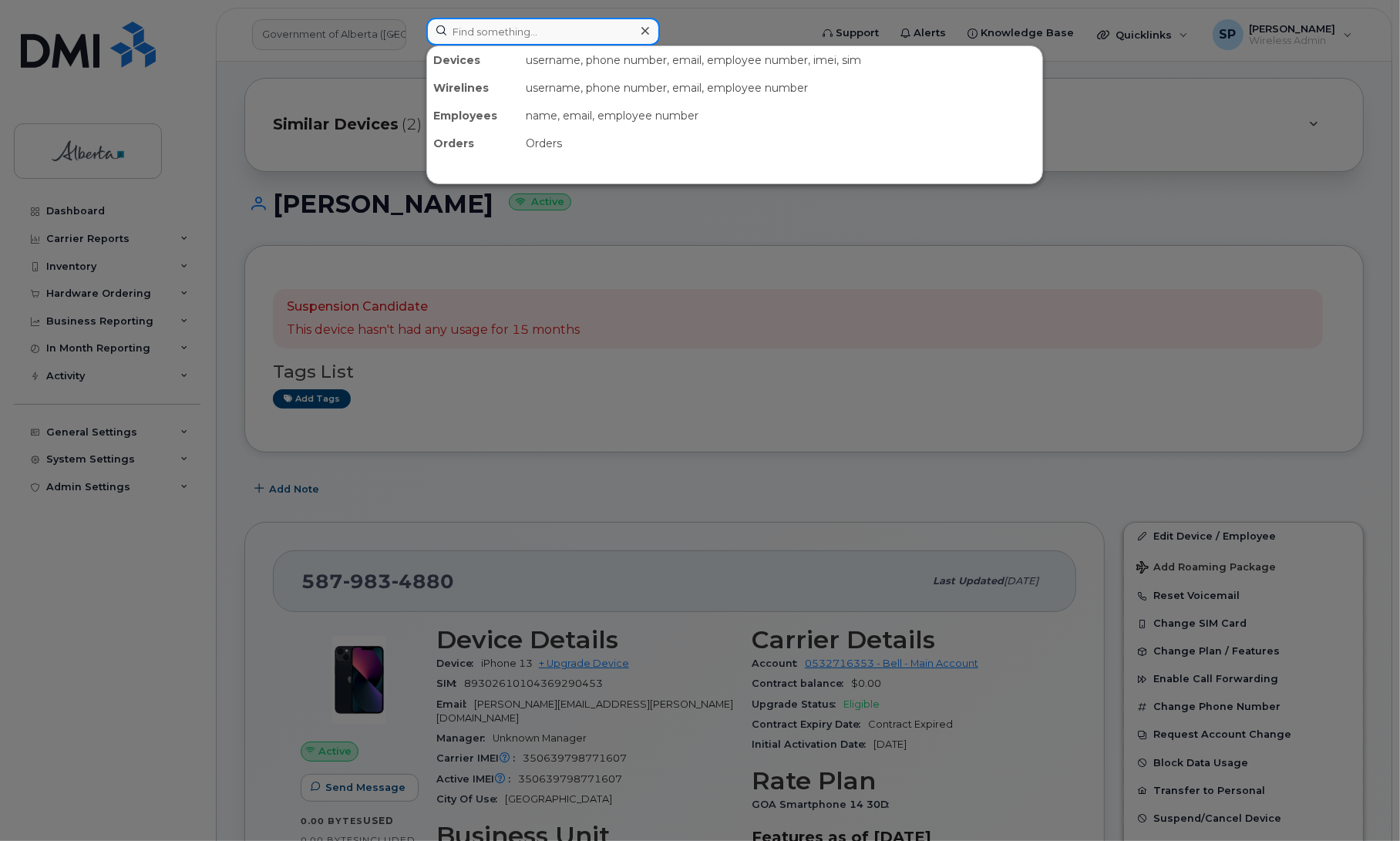
paste input "[PERSON_NAME]"
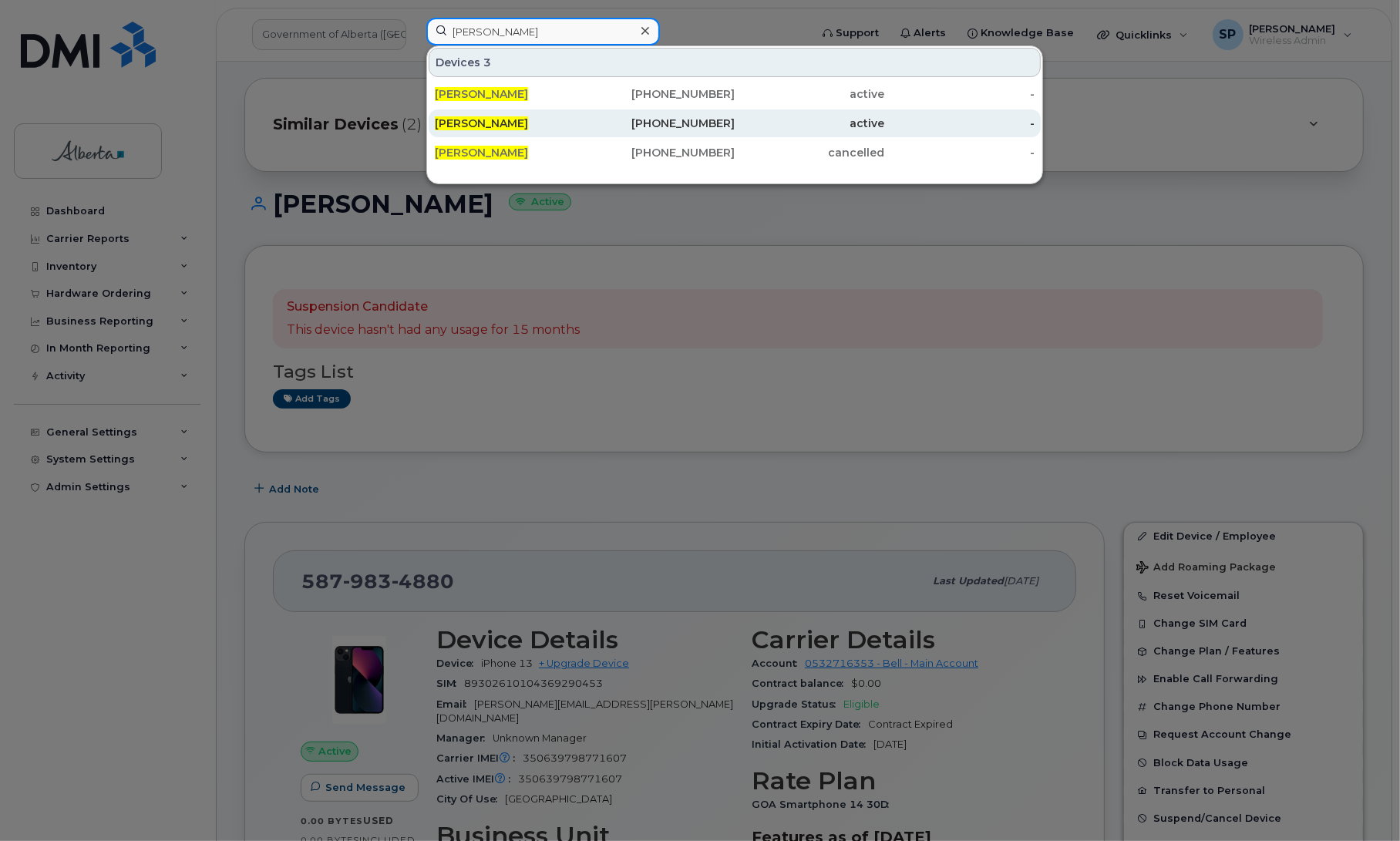
type input "[PERSON_NAME]"
click at [512, 124] on span "Stephanie Morrison" at bounding box center [481, 123] width 94 height 13
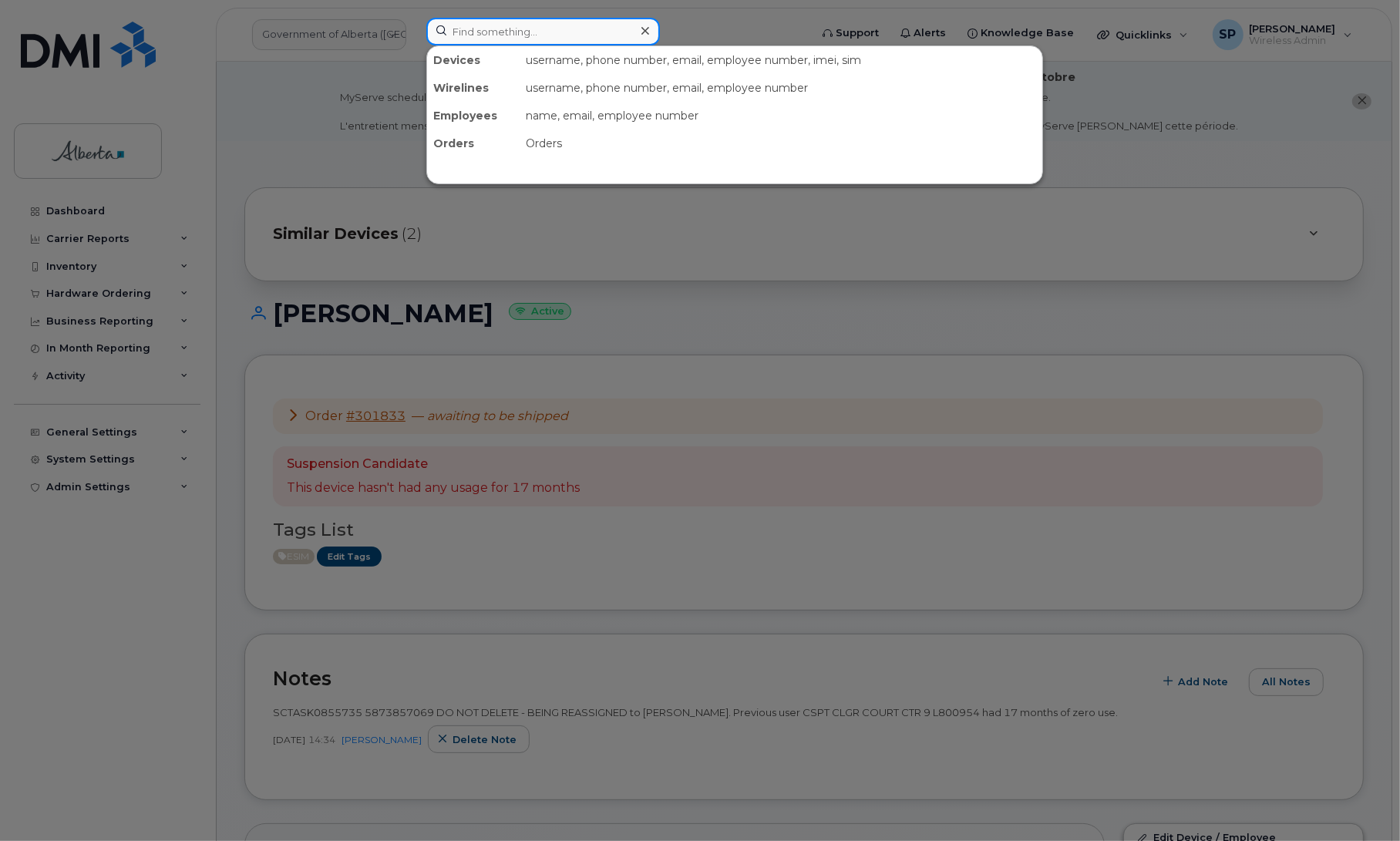
click at [485, 23] on input at bounding box center [543, 31] width 233 height 28
paste input "5879834880"
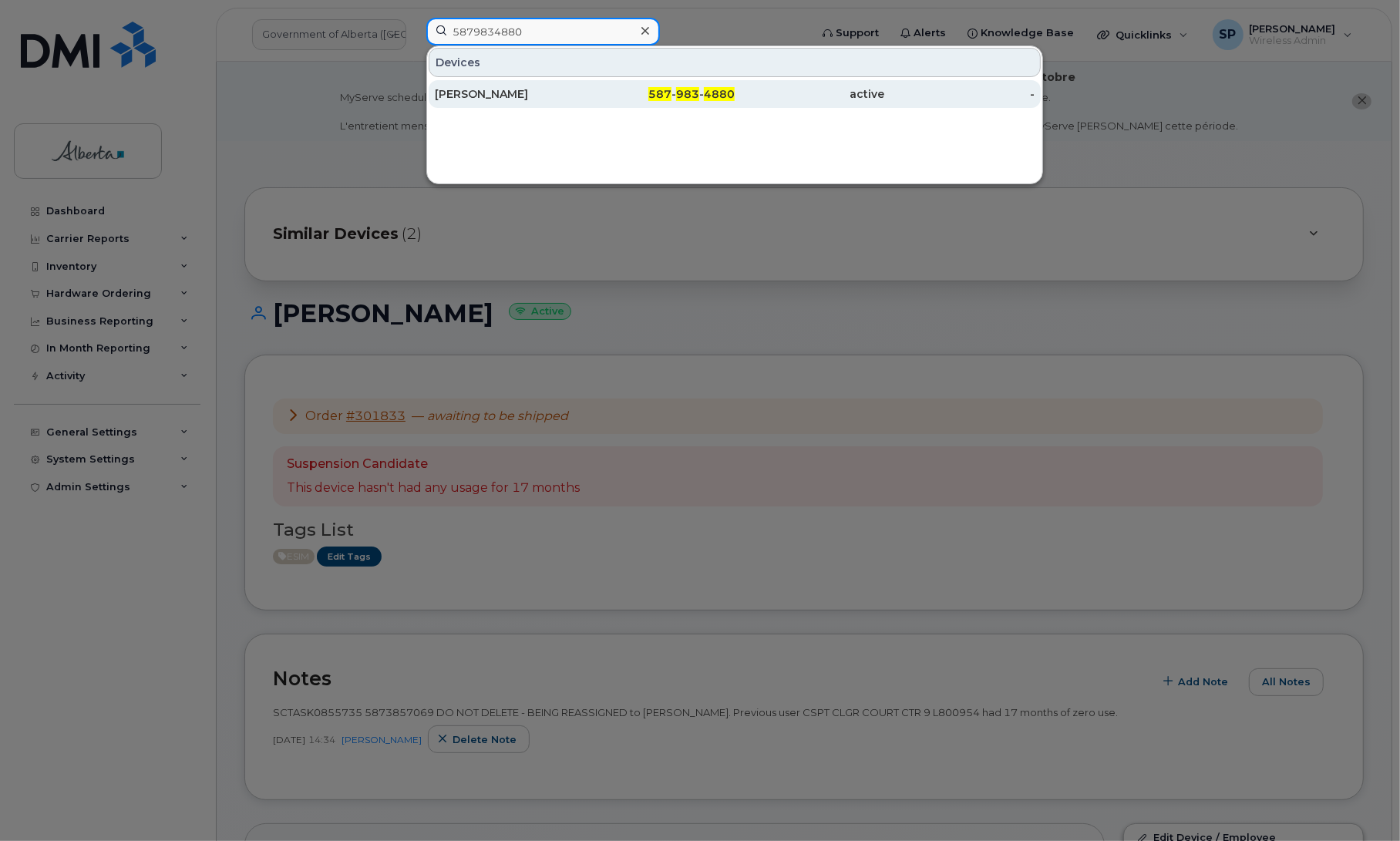
type input "5879834880"
click at [501, 94] on div "[PERSON_NAME]" at bounding box center [510, 94] width 150 height 15
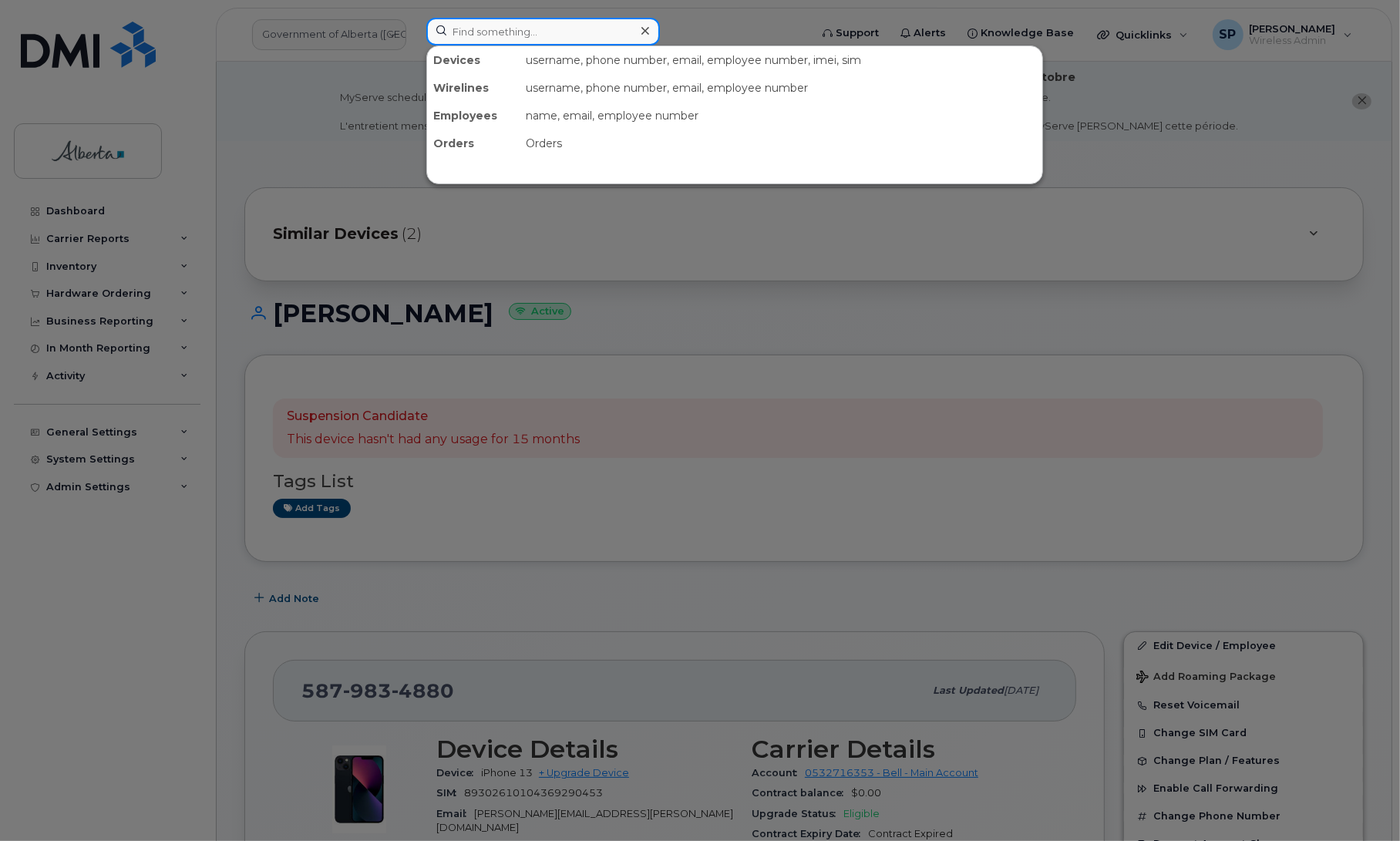
click at [484, 29] on input at bounding box center [543, 31] width 233 height 28
paste input "7808877957"
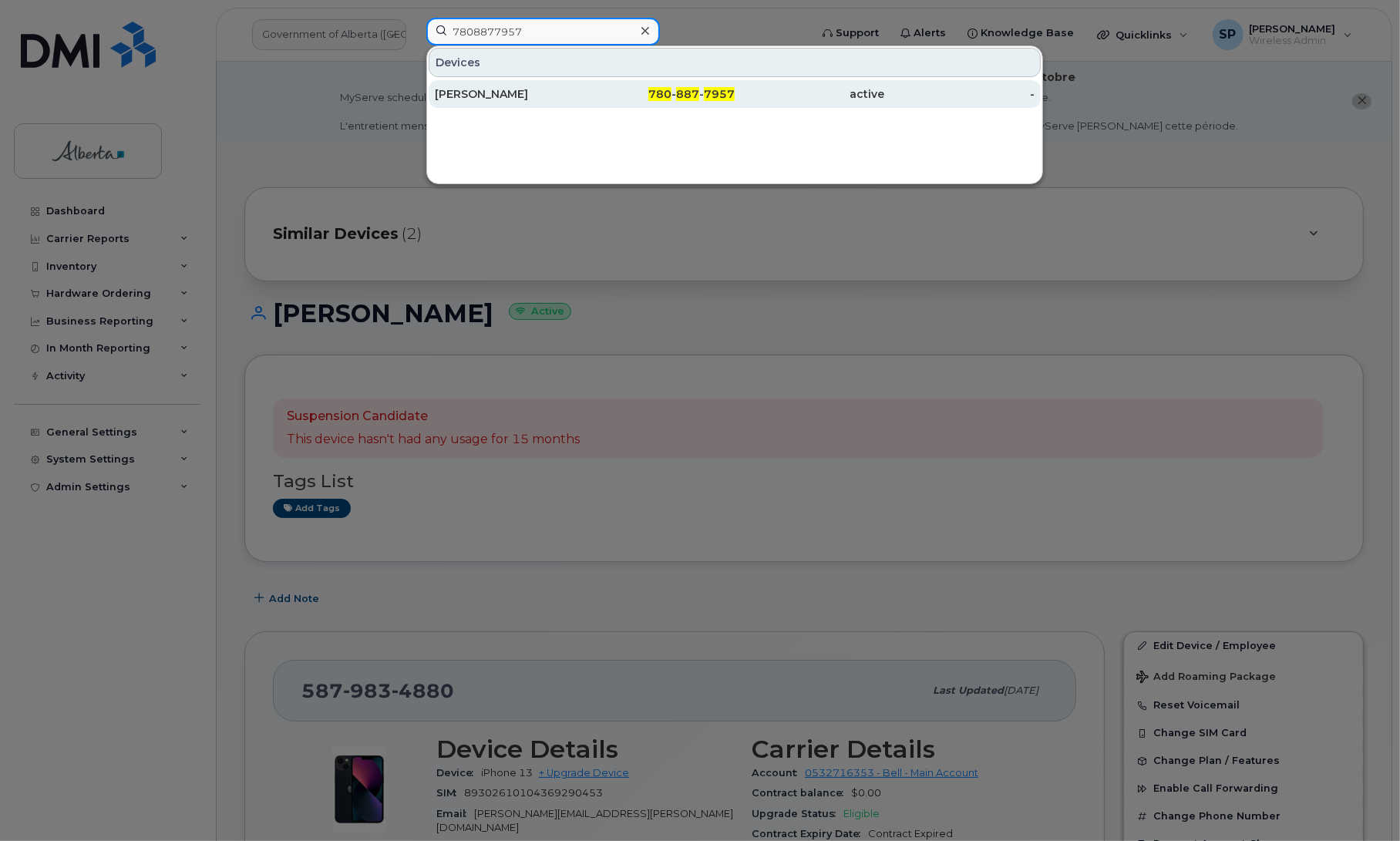
type input "7808877957"
click at [474, 94] on div "[PERSON_NAME]" at bounding box center [510, 94] width 150 height 15
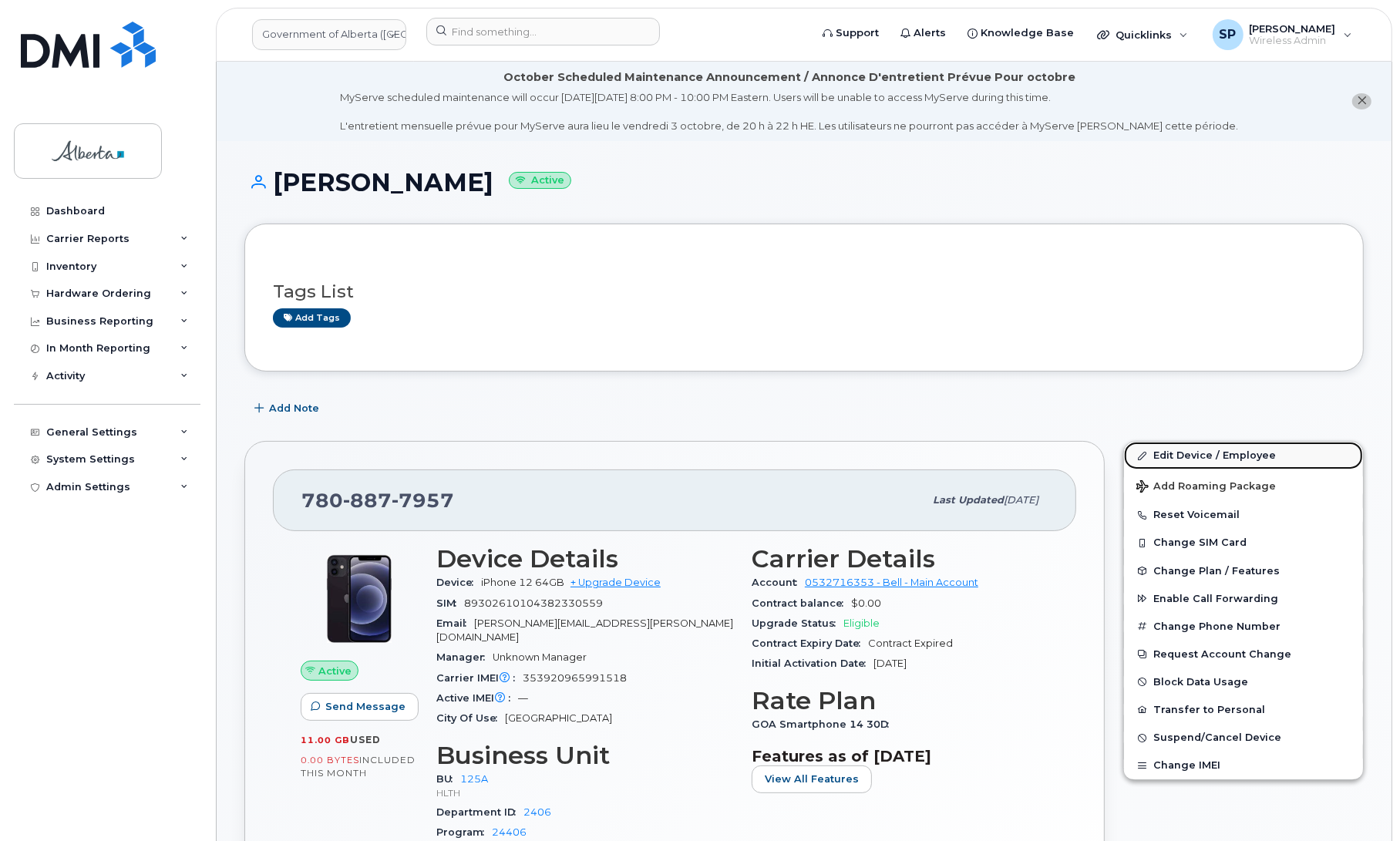
click at [1204, 456] on link "Edit Device / Employee" at bounding box center [1242, 455] width 239 height 28
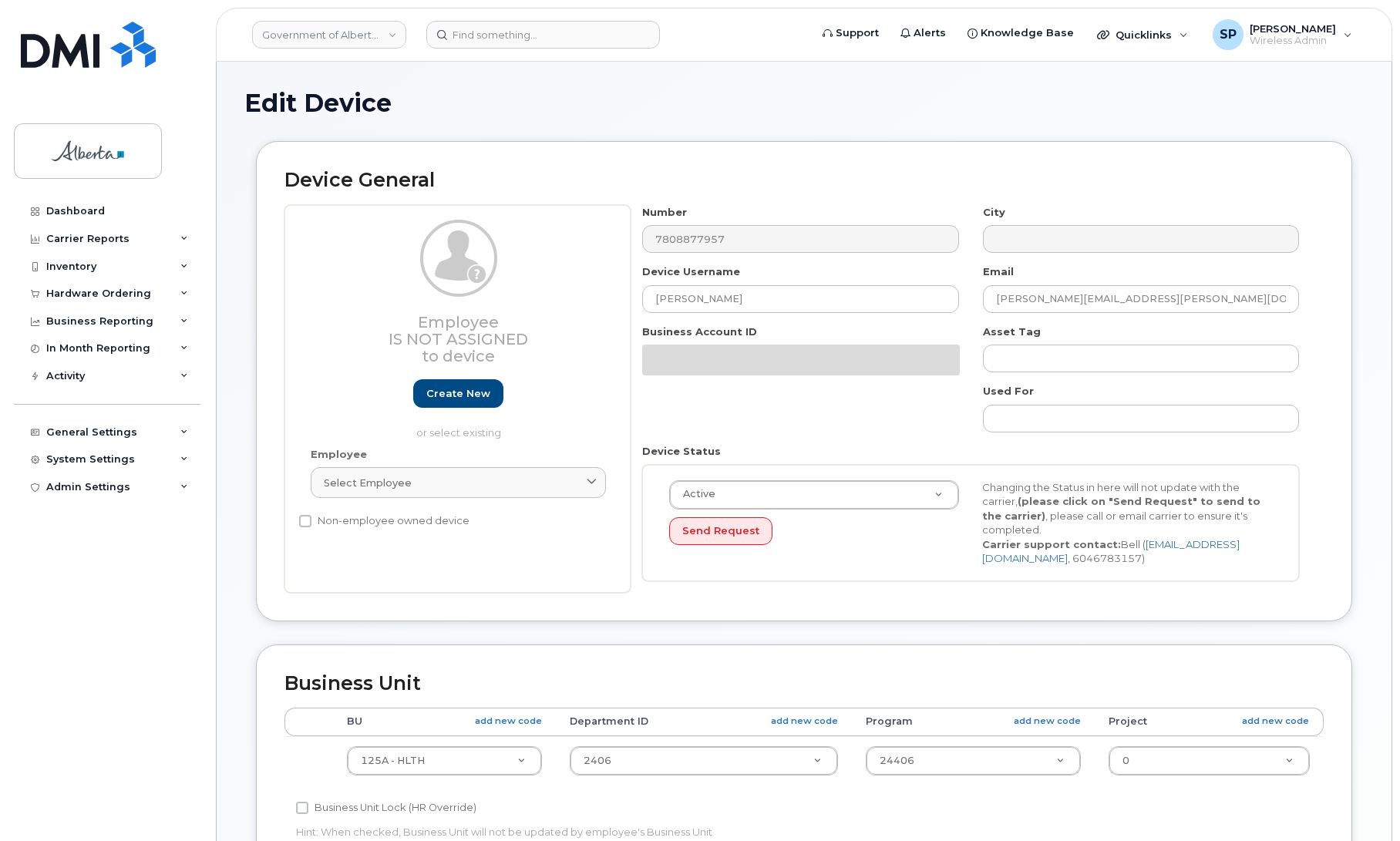
select select "4120335"
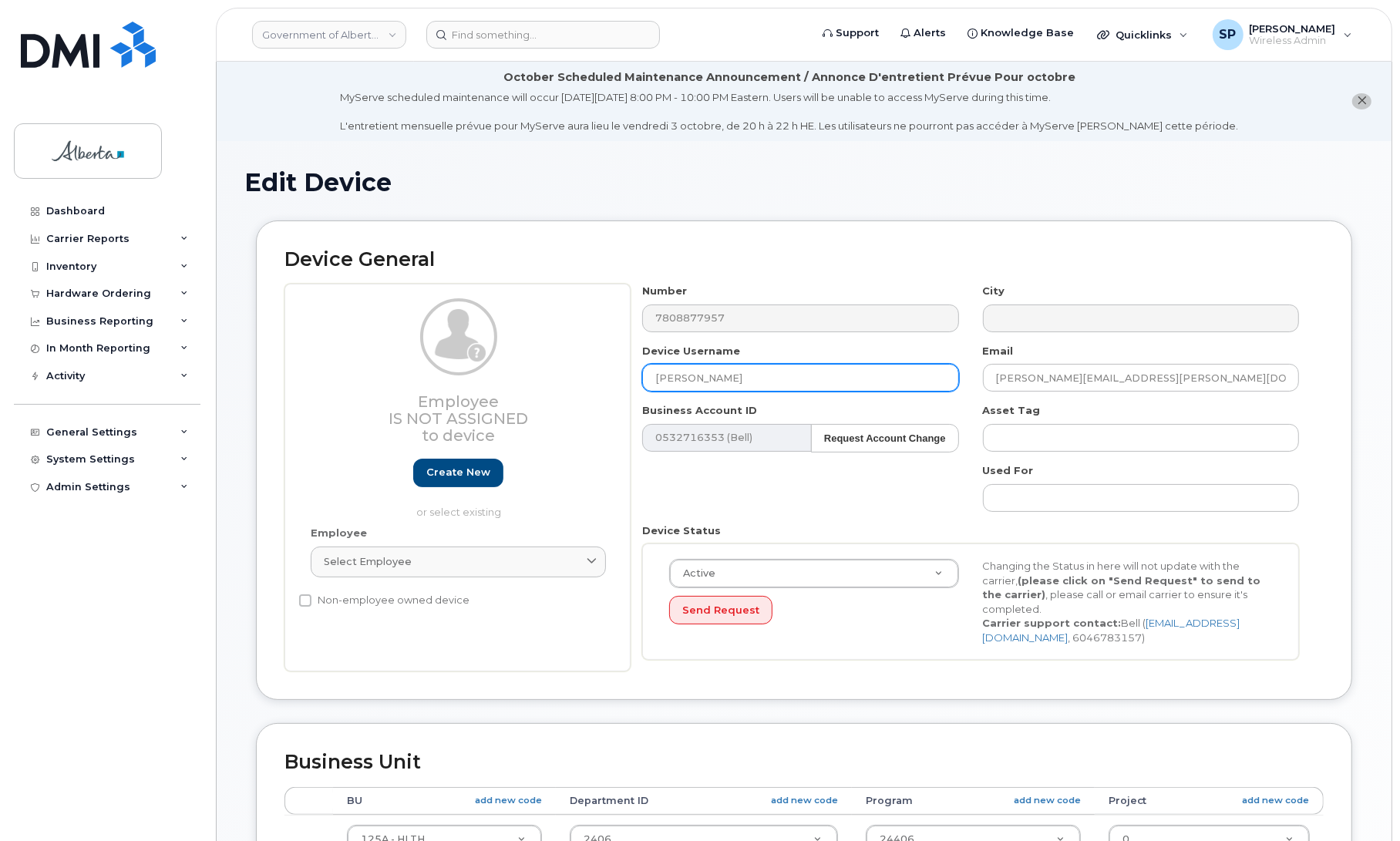
click at [679, 378] on input "Jo-anne Nugent" at bounding box center [800, 378] width 316 height 28
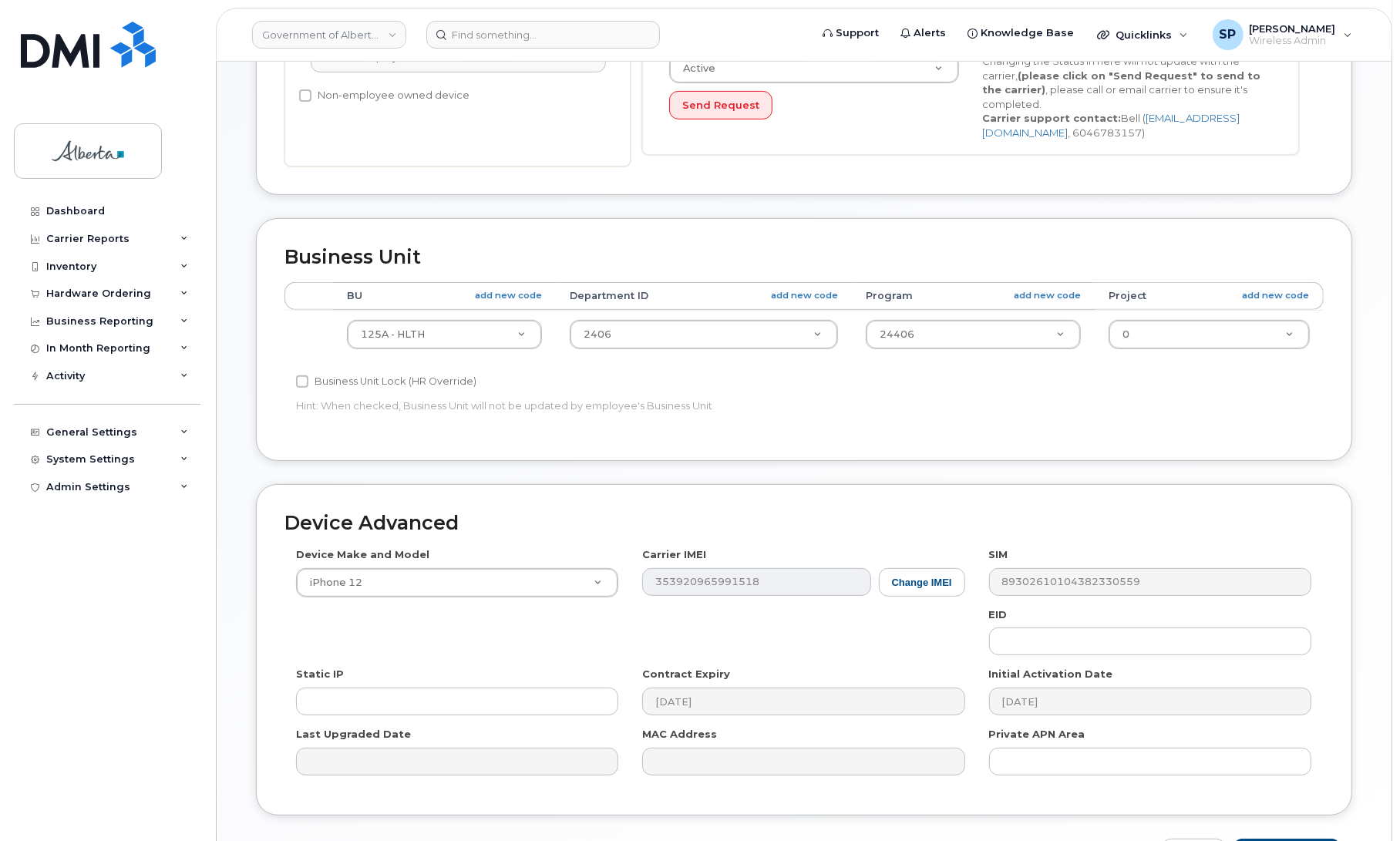
scroll to position [610, 0]
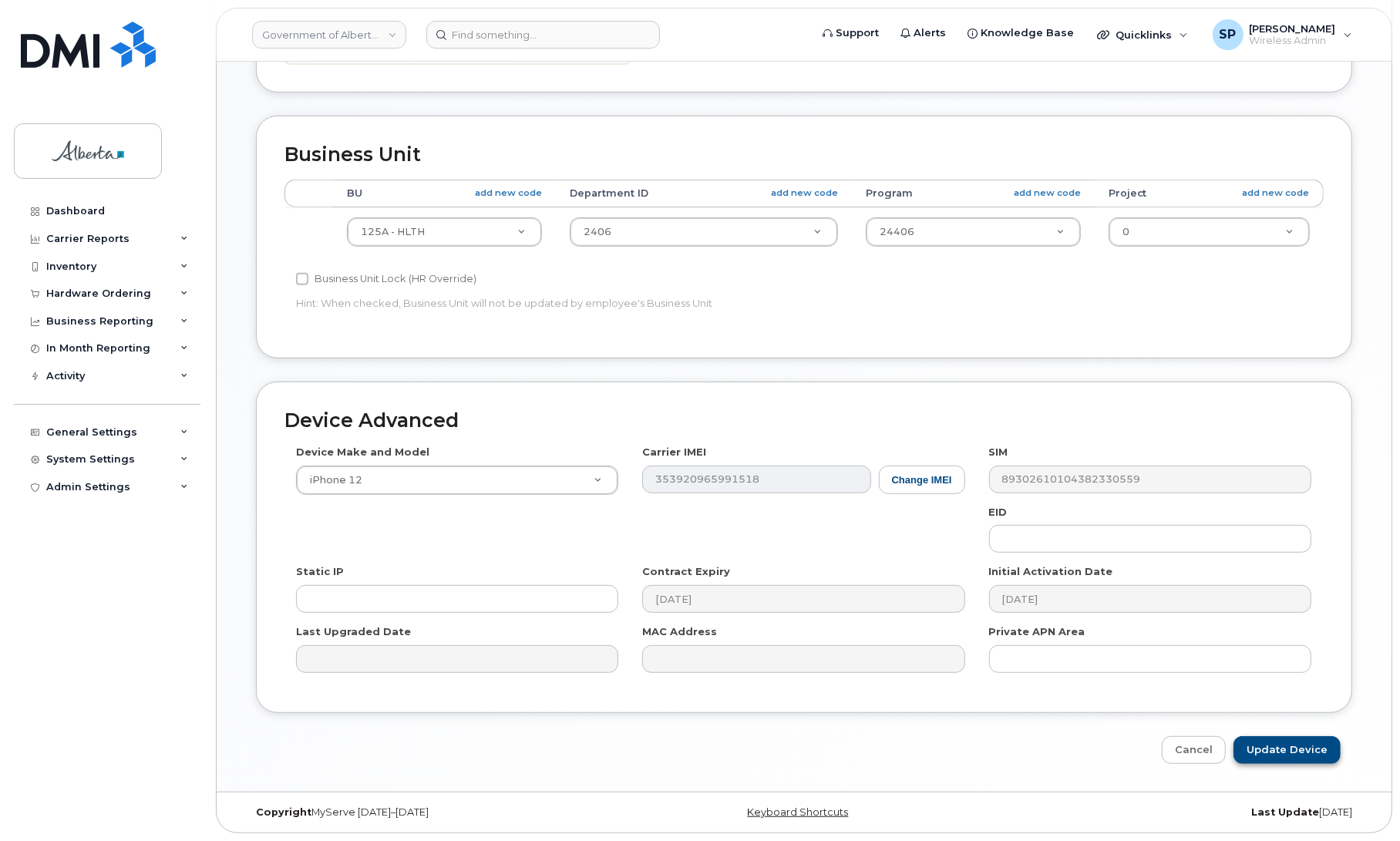
type input "Jo-Anne Nugent"
click at [1320, 748] on input "Update Device" at bounding box center [1286, 750] width 107 height 29
type input "Saving..."
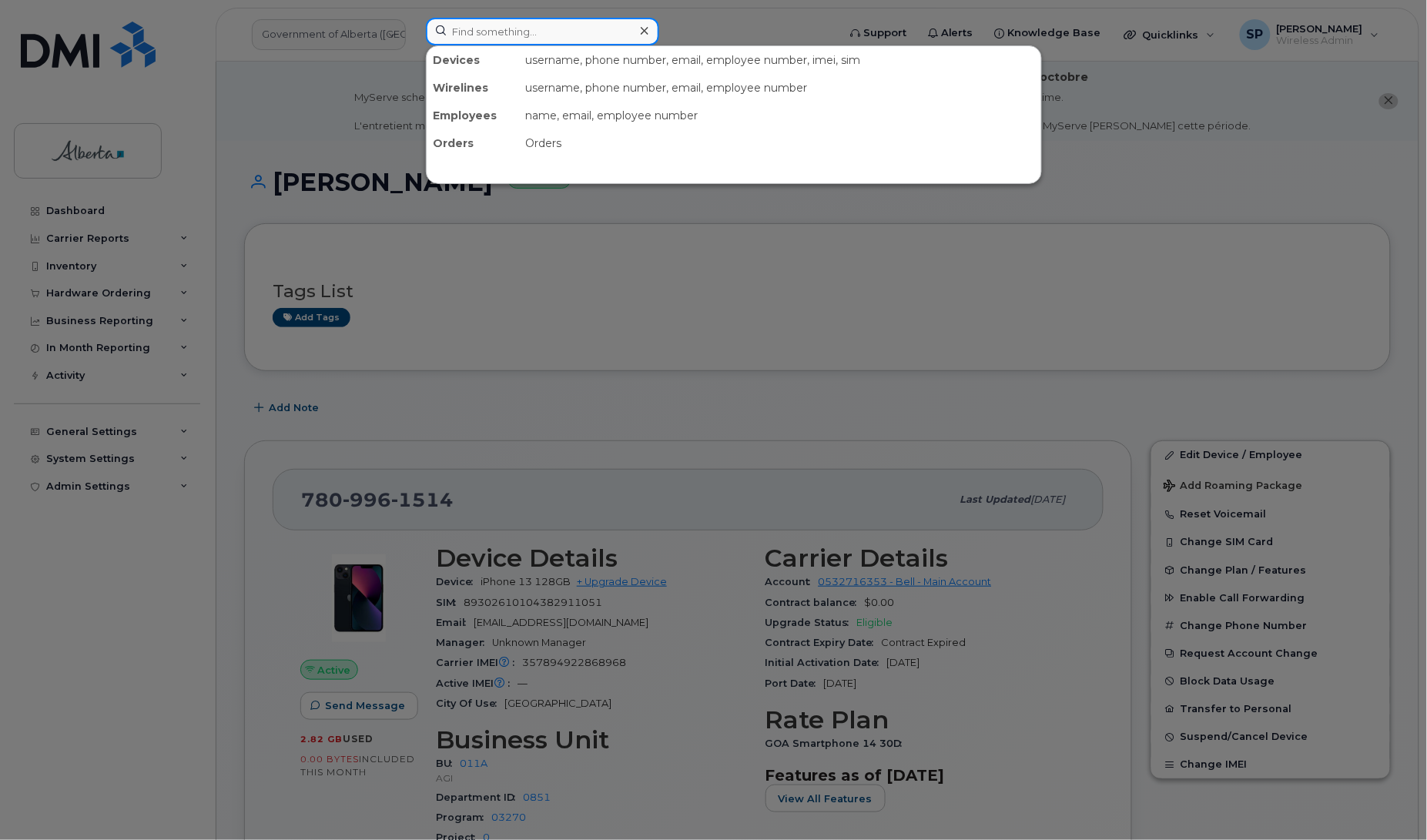
click at [498, 29] on input at bounding box center [542, 31] width 233 height 28
paste input "4033089874"
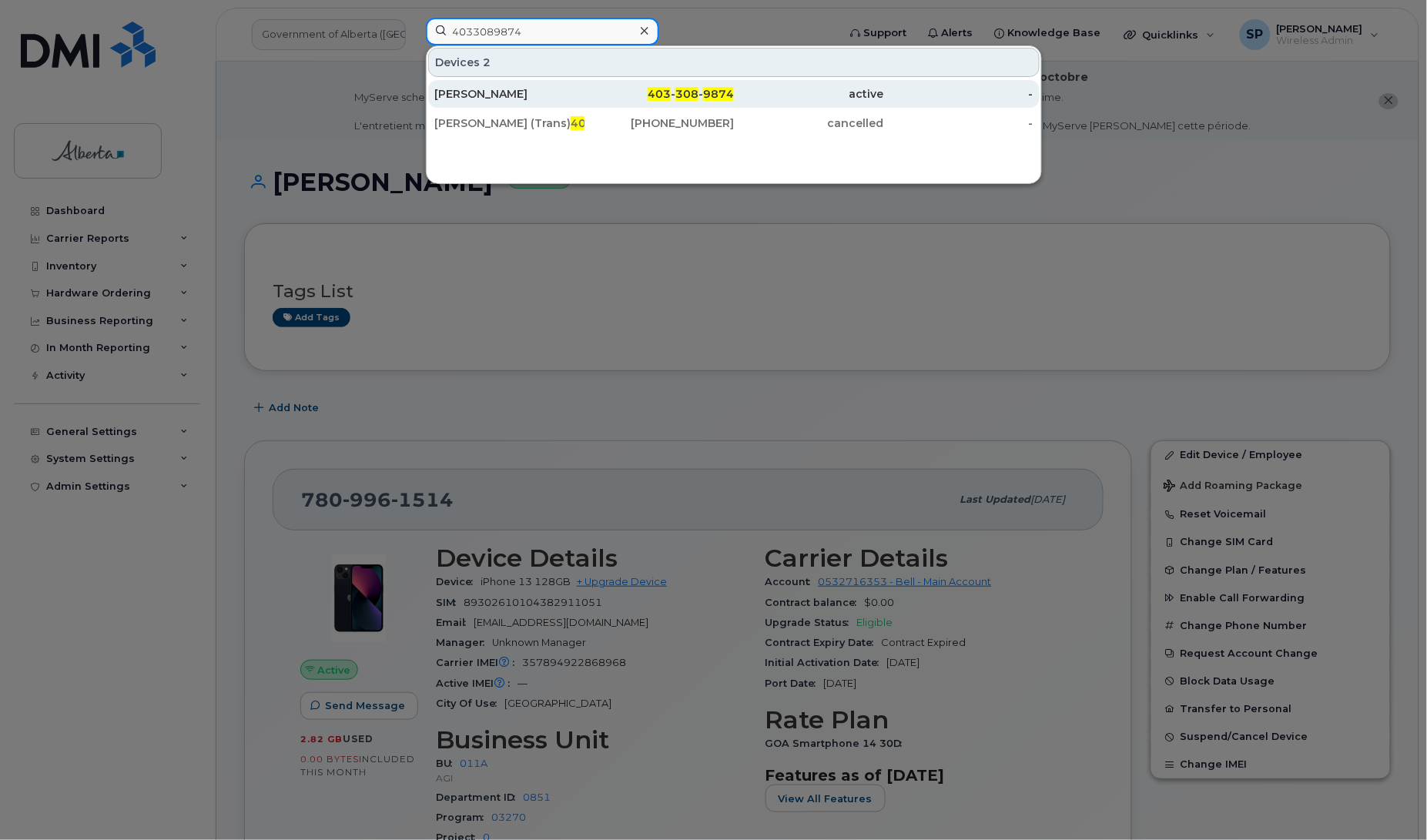
type input "4033089874"
click at [493, 93] on div "[PERSON_NAME]" at bounding box center [509, 93] width 150 height 15
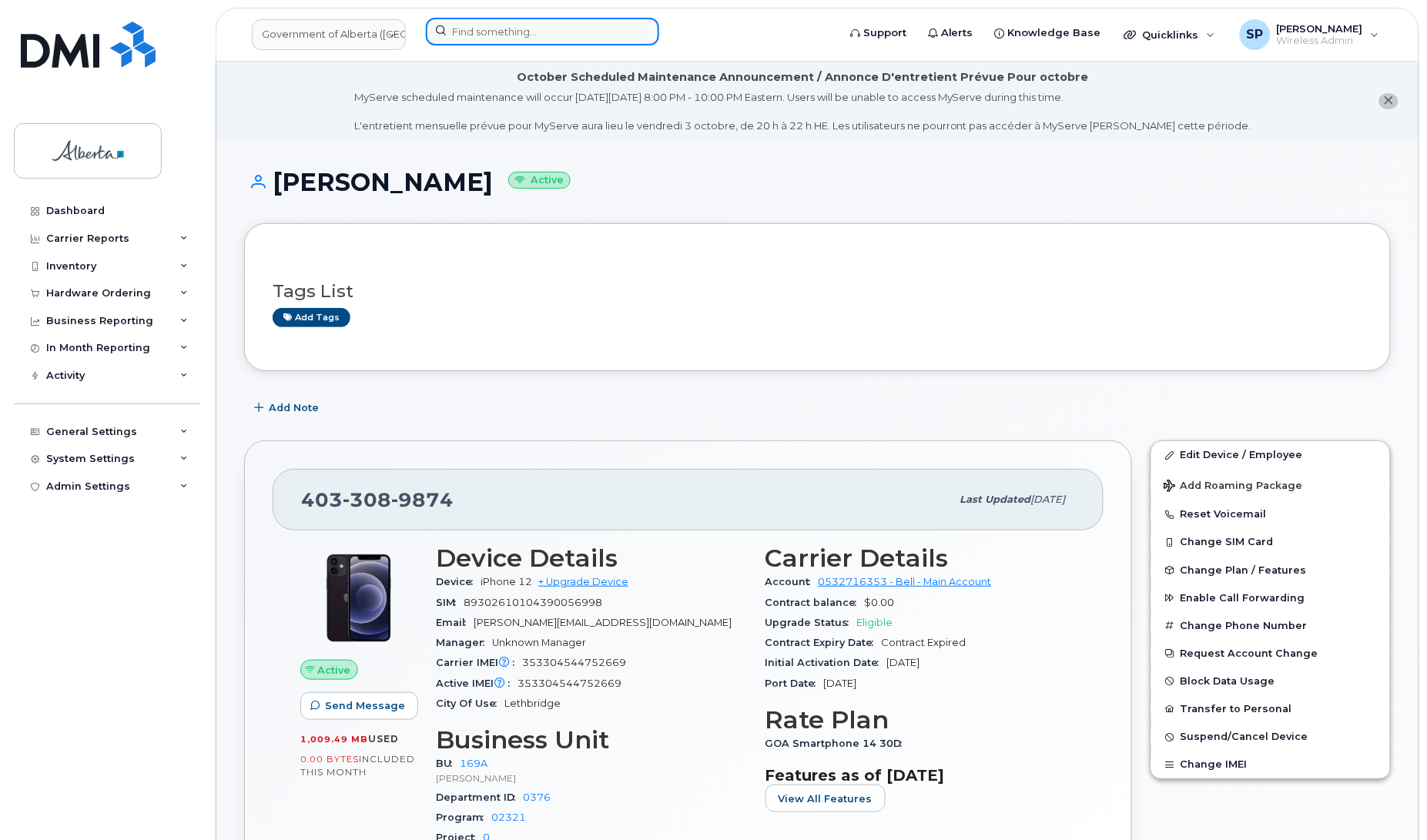
click at [536, 24] on input at bounding box center [542, 31] width 233 height 28
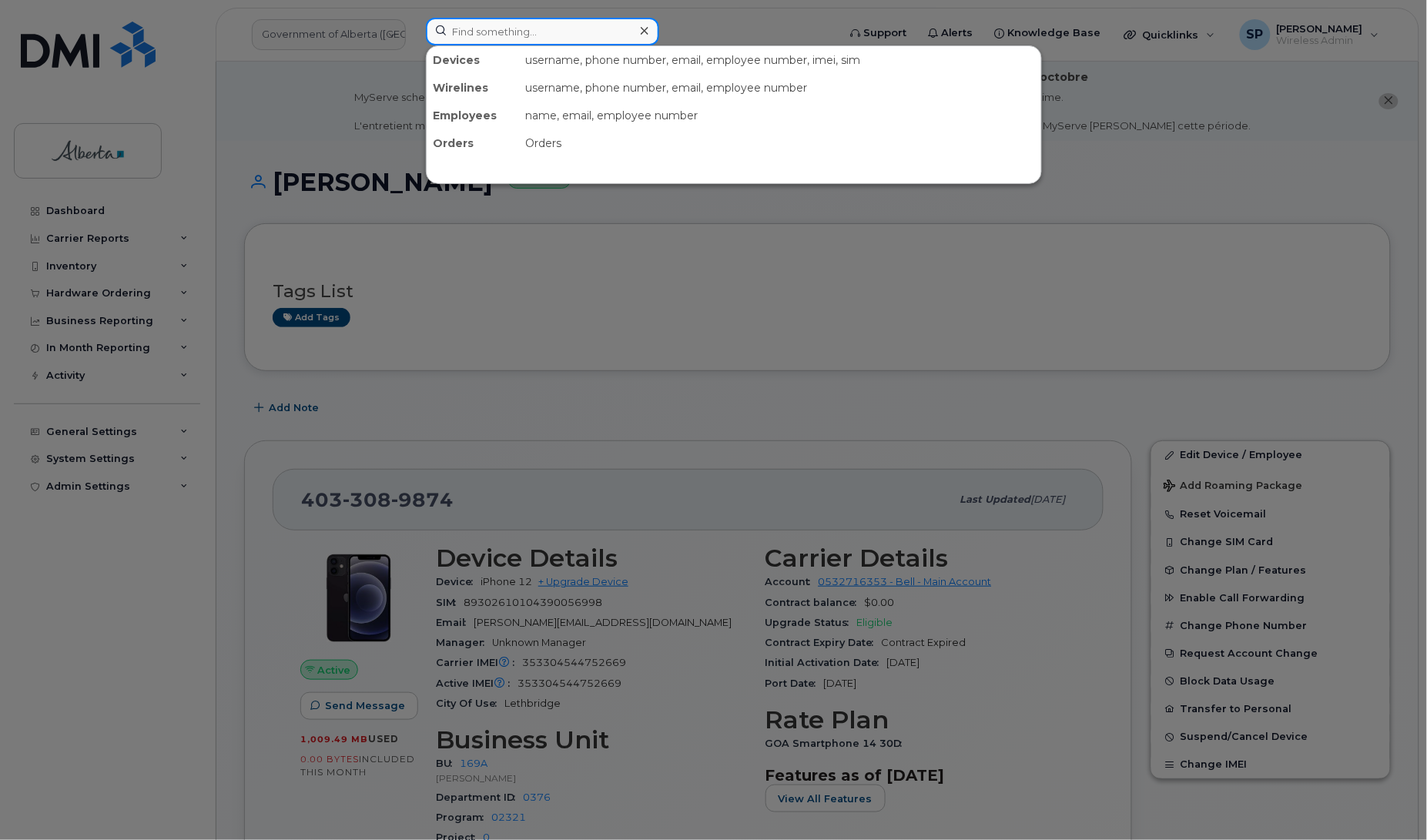
paste input "7805738388"
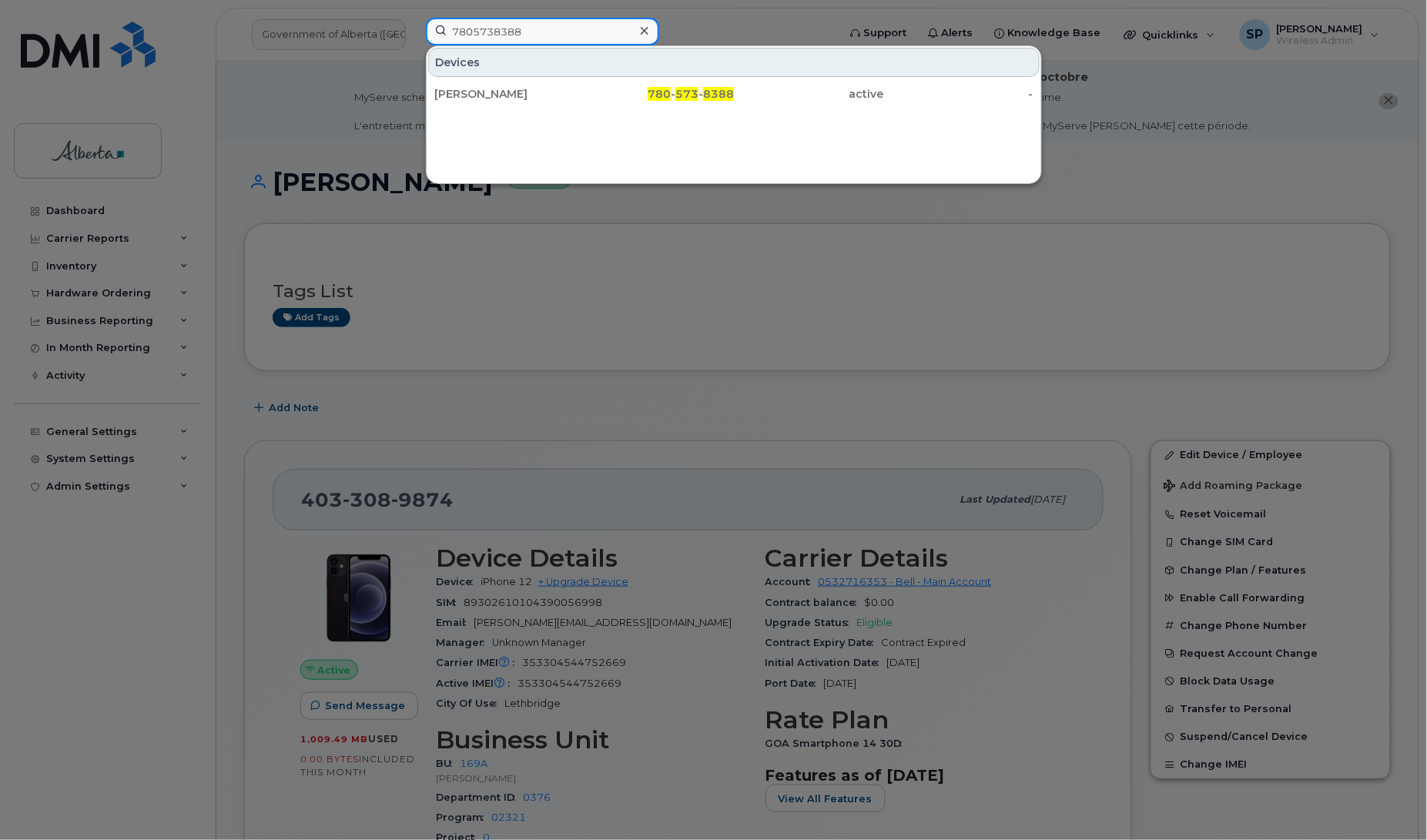
type input "7805738388"
click at [487, 88] on div "[PERSON_NAME]" at bounding box center [509, 93] width 150 height 15
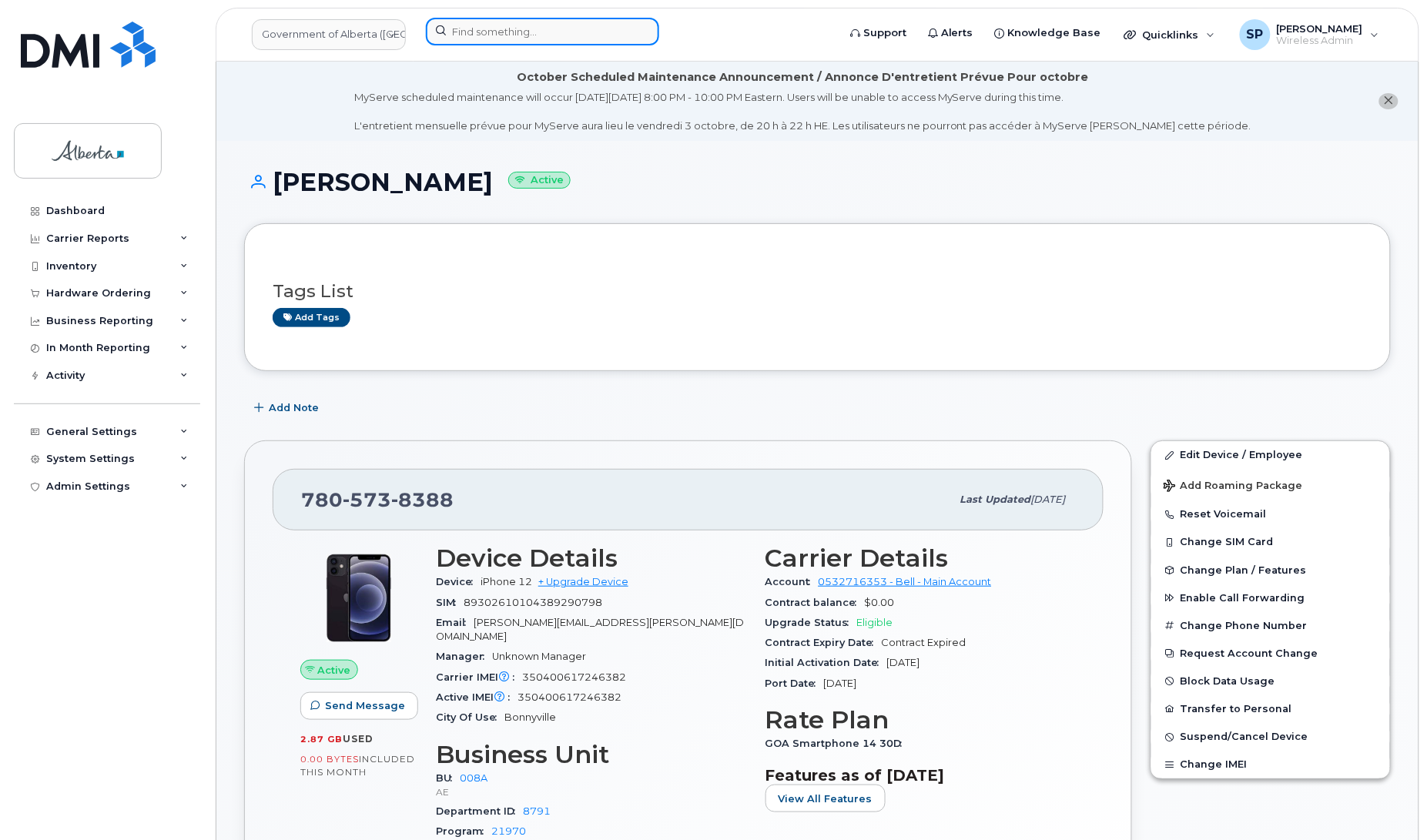
click at [495, 33] on input at bounding box center [542, 31] width 233 height 28
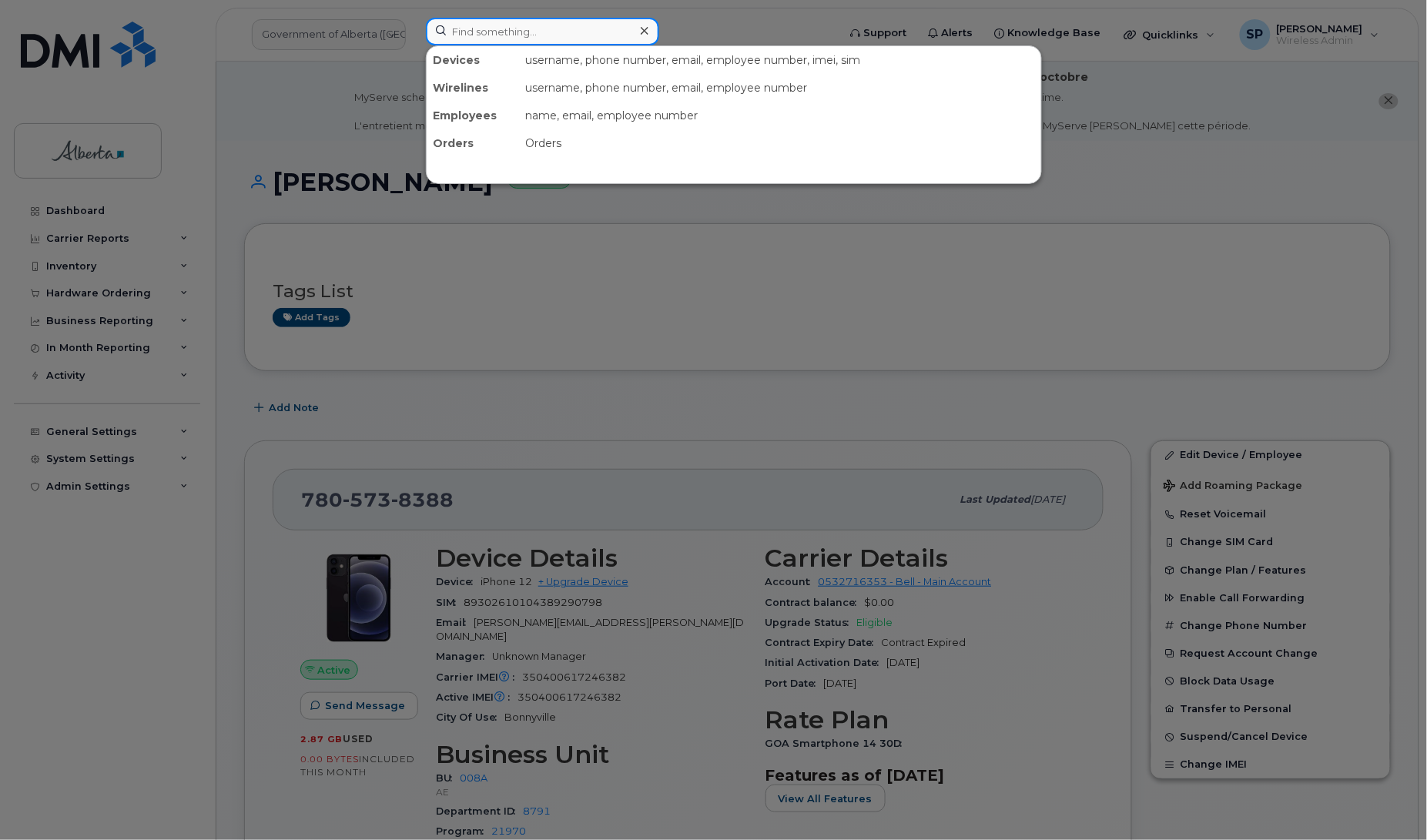
paste input "7809770087"
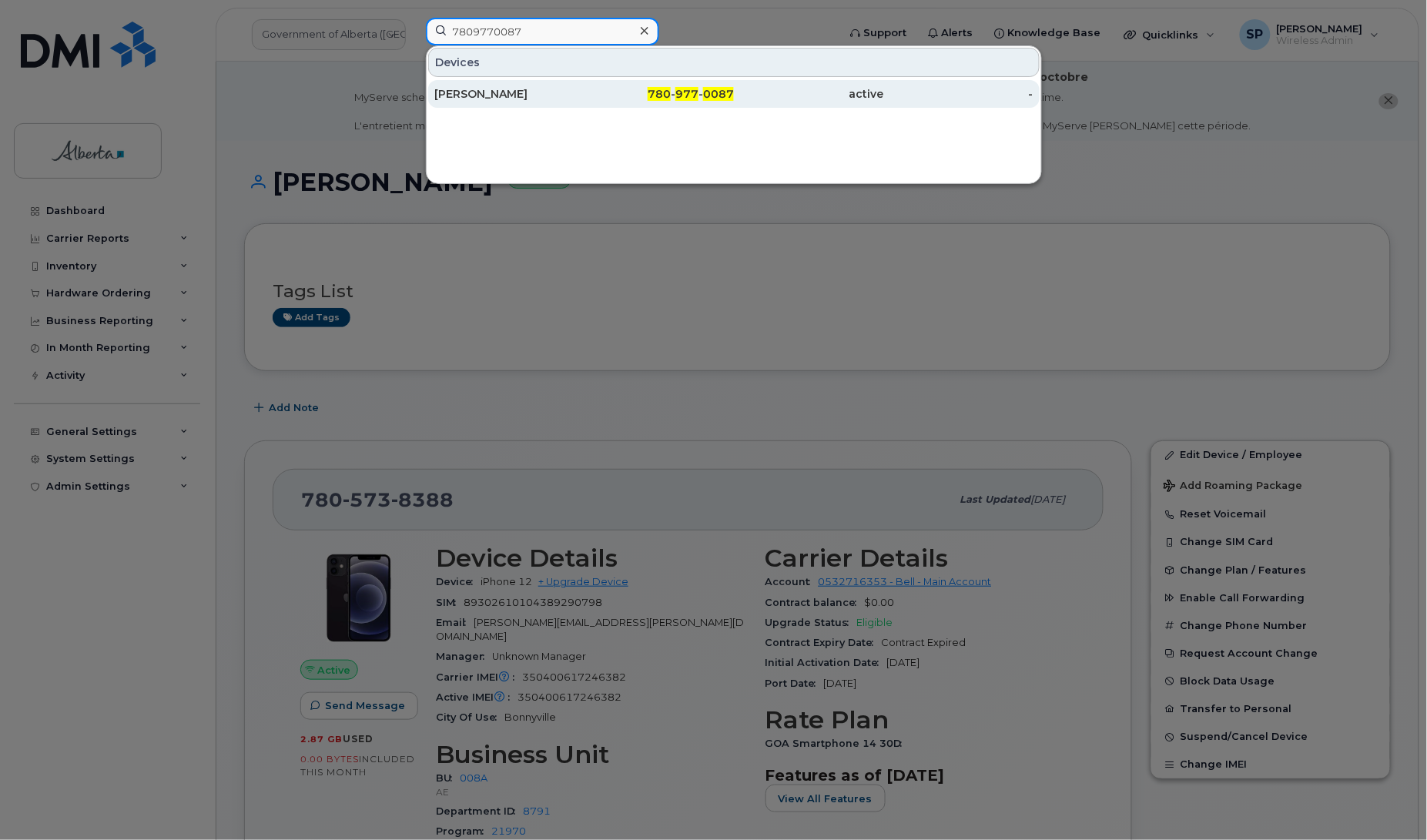
type input "7809770087"
click at [482, 98] on div "[PERSON_NAME]" at bounding box center [509, 93] width 150 height 15
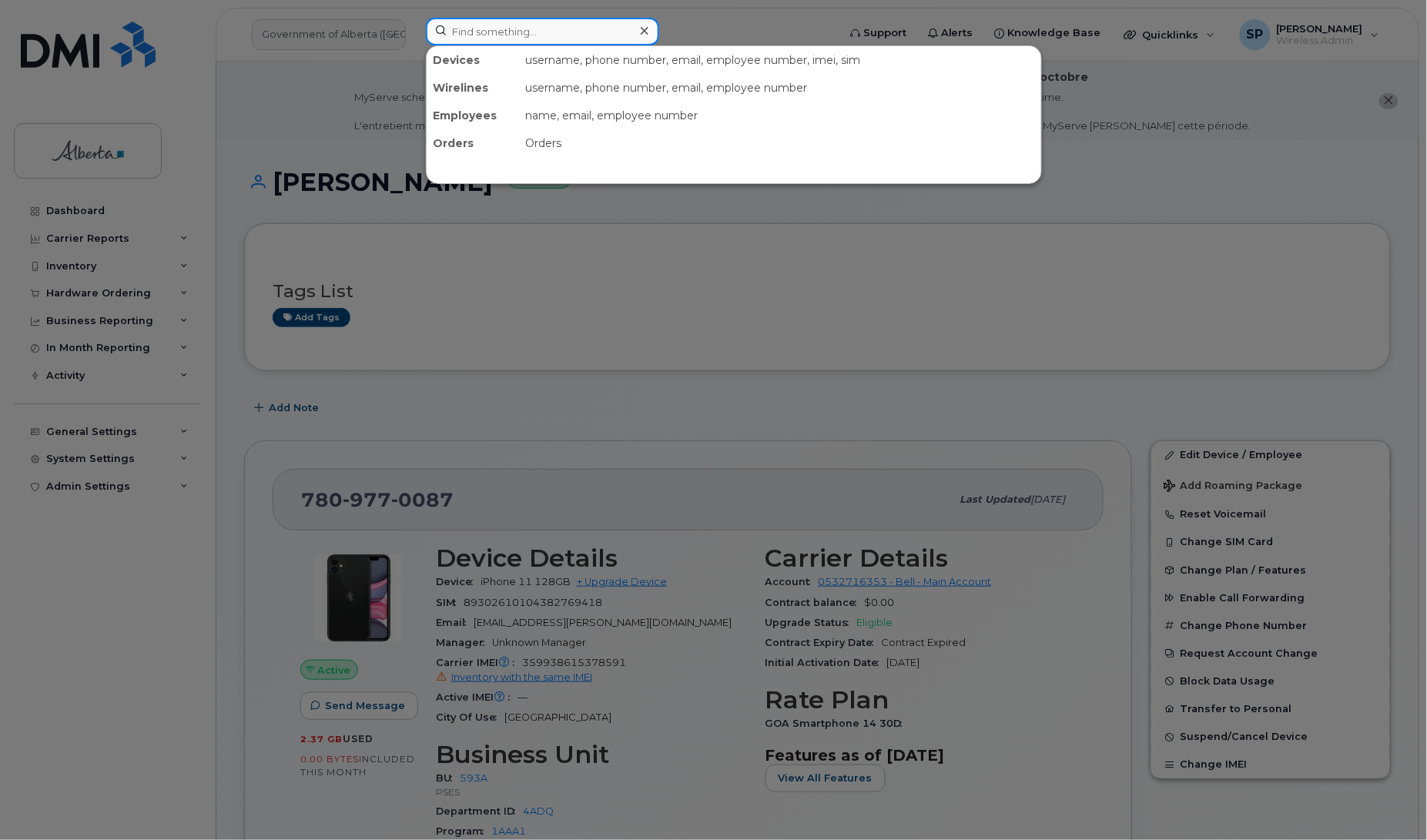
click at [564, 25] on input at bounding box center [542, 31] width 233 height 28
paste input "4035897453"
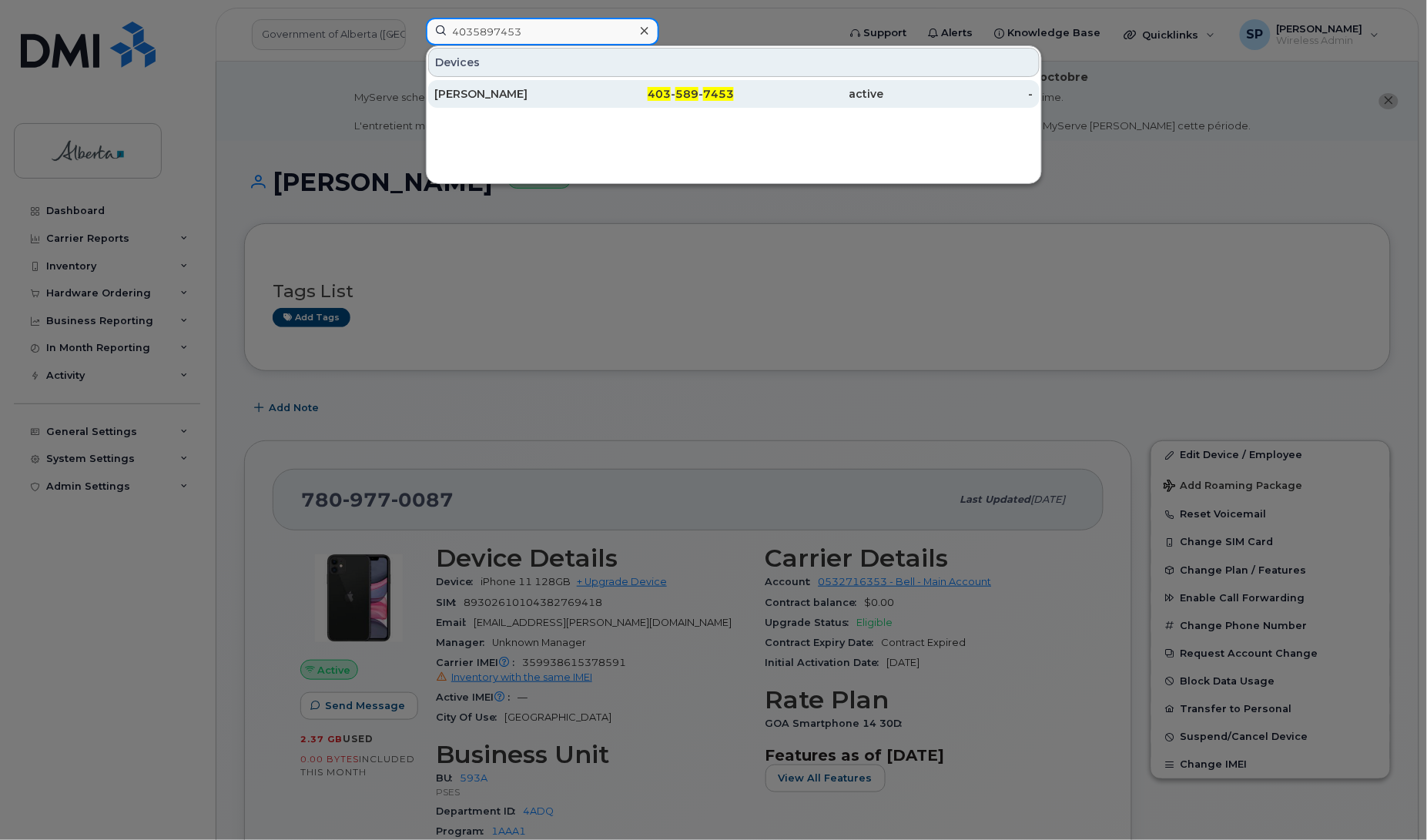
type input "4035897453"
click at [487, 94] on div "[PERSON_NAME]" at bounding box center [509, 93] width 150 height 15
